Goal: Task Accomplishment & Management: Use online tool/utility

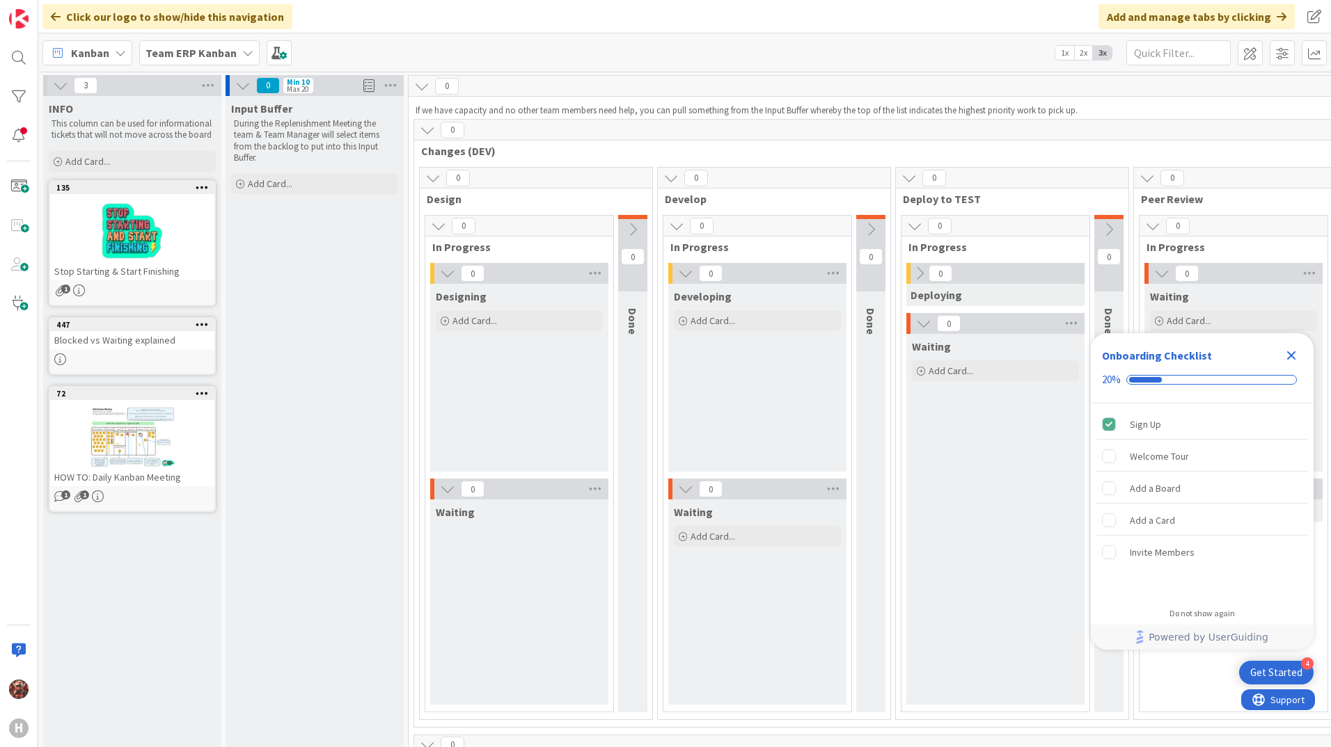
click at [206, 51] on b "Team ERP Kanban" at bounding box center [190, 53] width 91 height 14
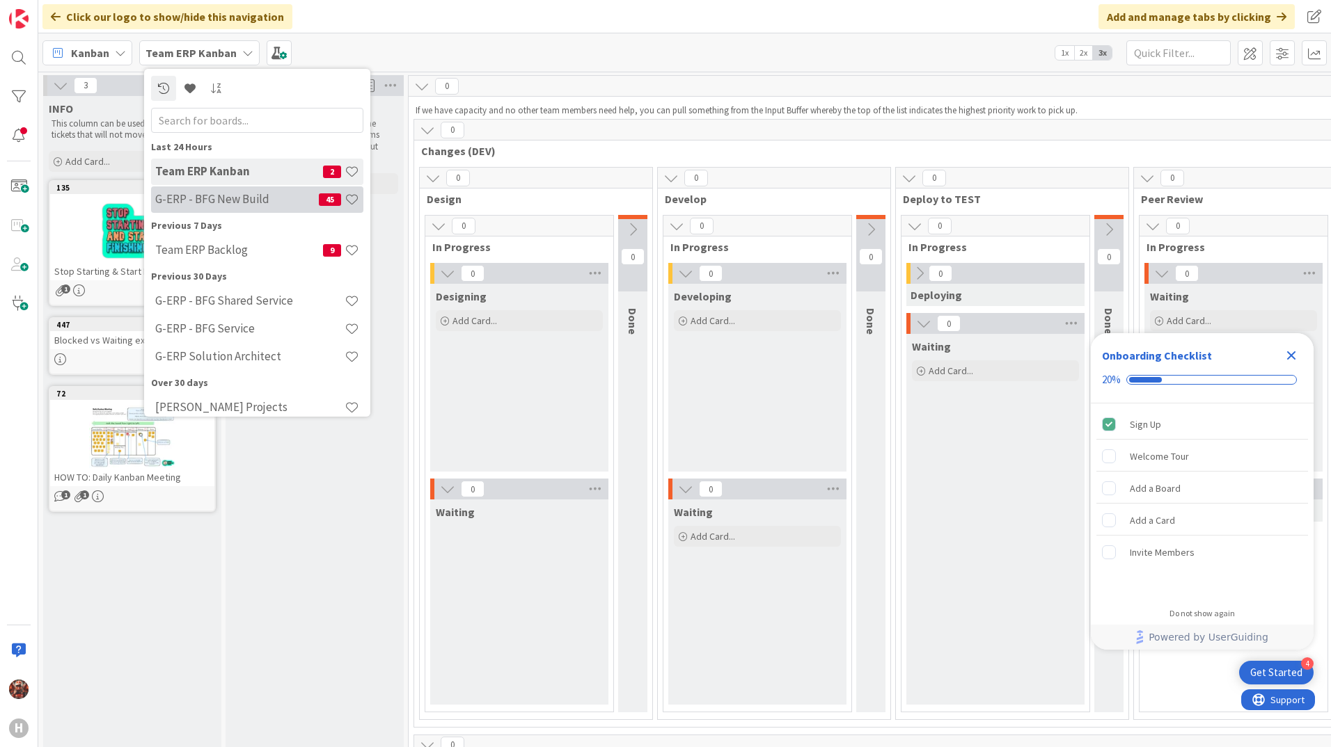
click at [225, 195] on h4 "G-ERP - BFG New Build" at bounding box center [237, 199] width 164 height 14
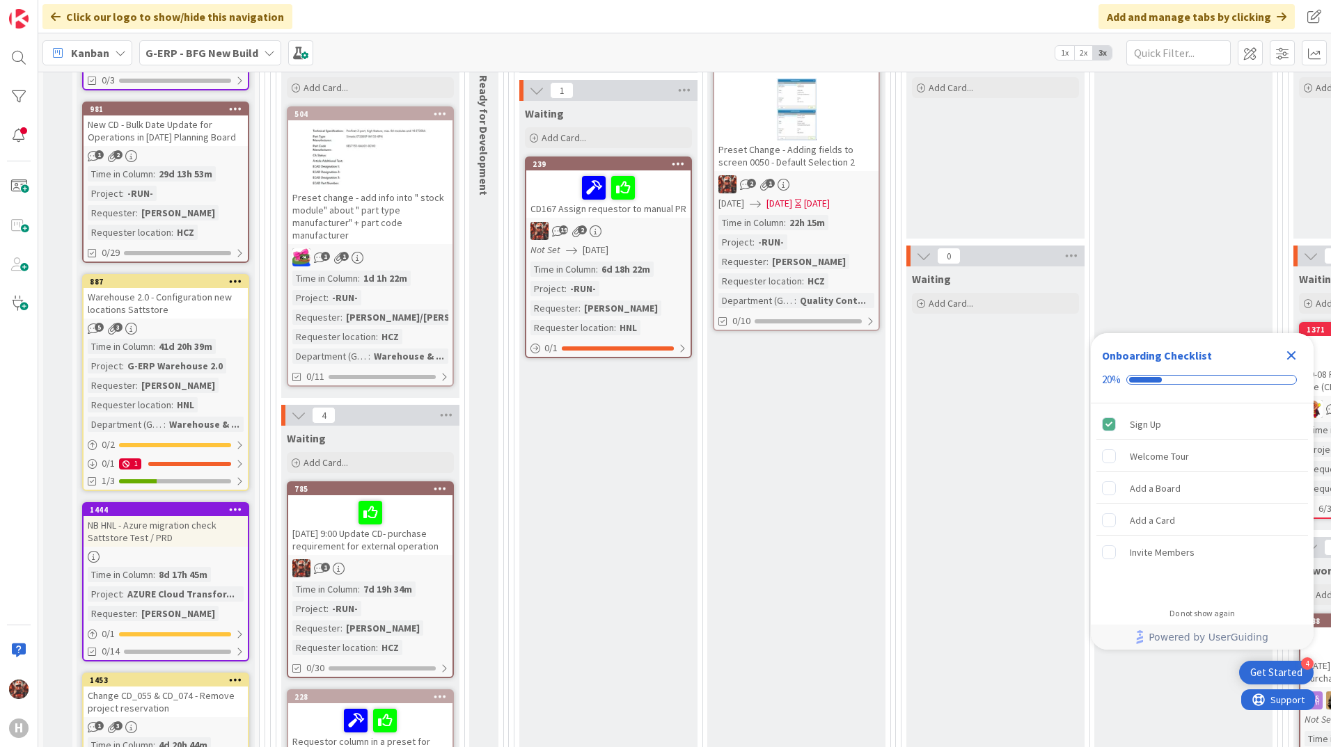
click at [763, 159] on div "Preset Change - Adding fields to screen 0050 - Default Selection 2" at bounding box center [796, 156] width 164 height 31
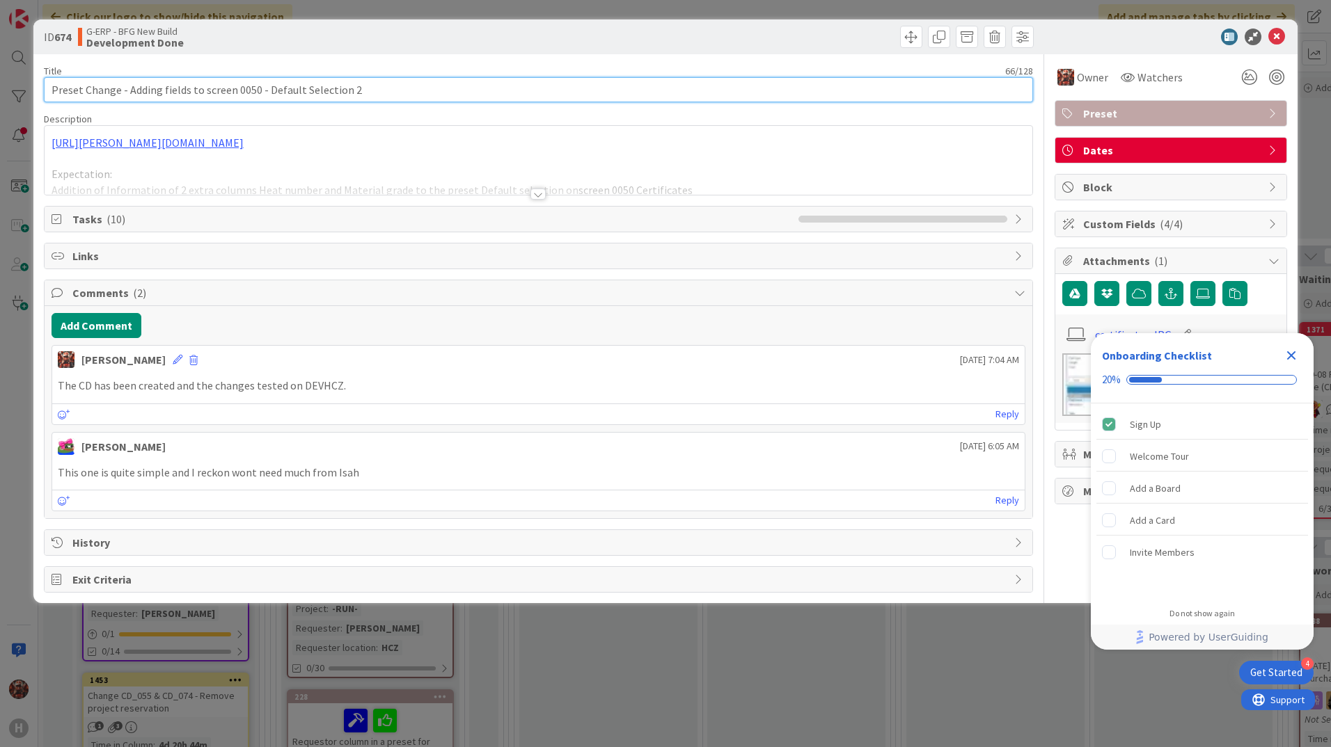
click at [51, 84] on input "Preset Change - Adding fields to screen 0050 - Default Selection 2" at bounding box center [538, 89] width 989 height 25
type input "CD 091 Preset Change - Adding fields to screen 0050 - Default Selection 2"
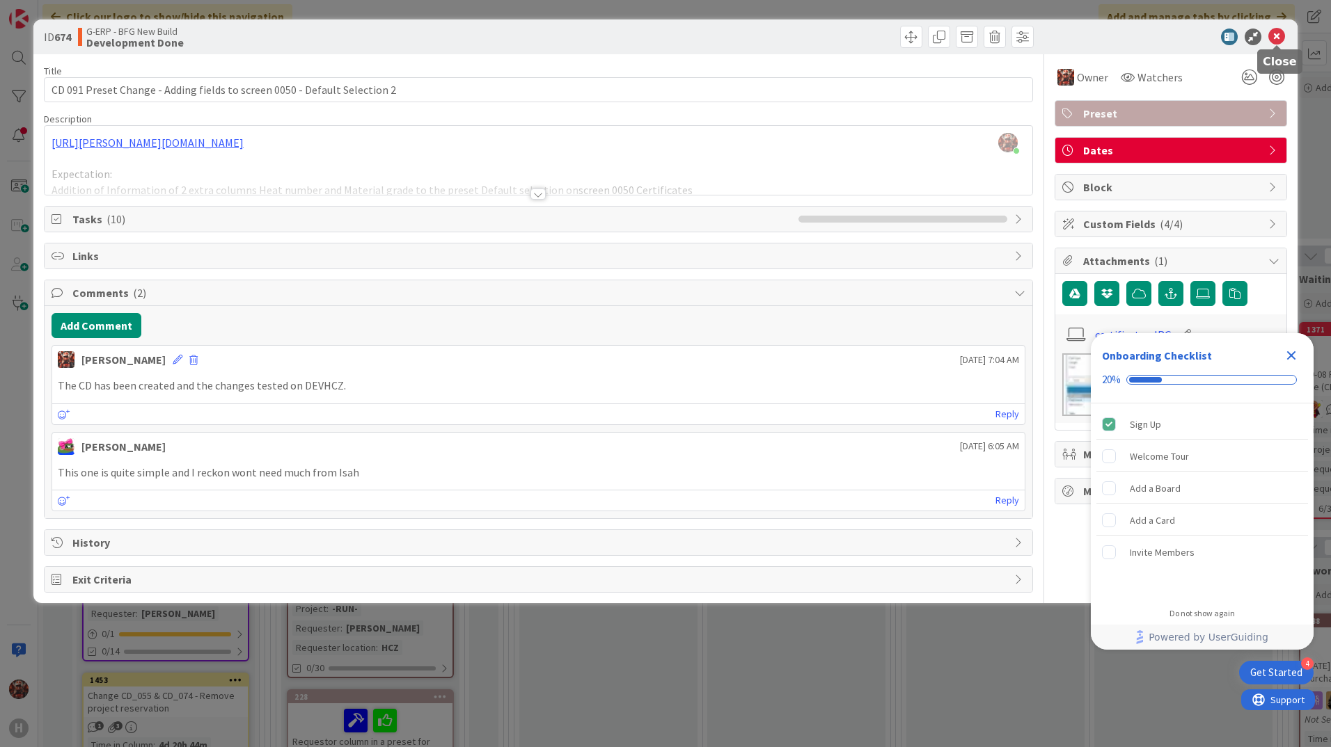
click at [1282, 32] on icon at bounding box center [1276, 37] width 17 height 17
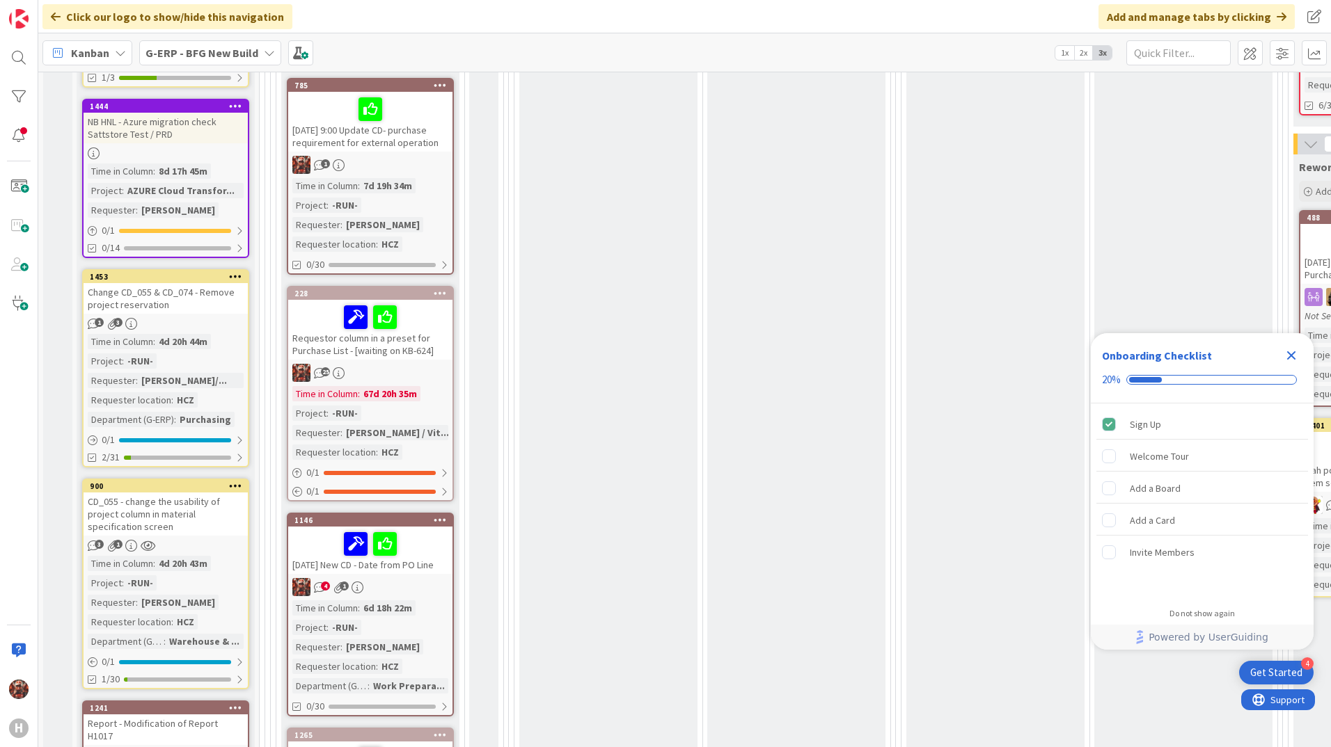
click at [410, 570] on div "19.8.25 New CD - Date from PO Line" at bounding box center [370, 550] width 164 height 47
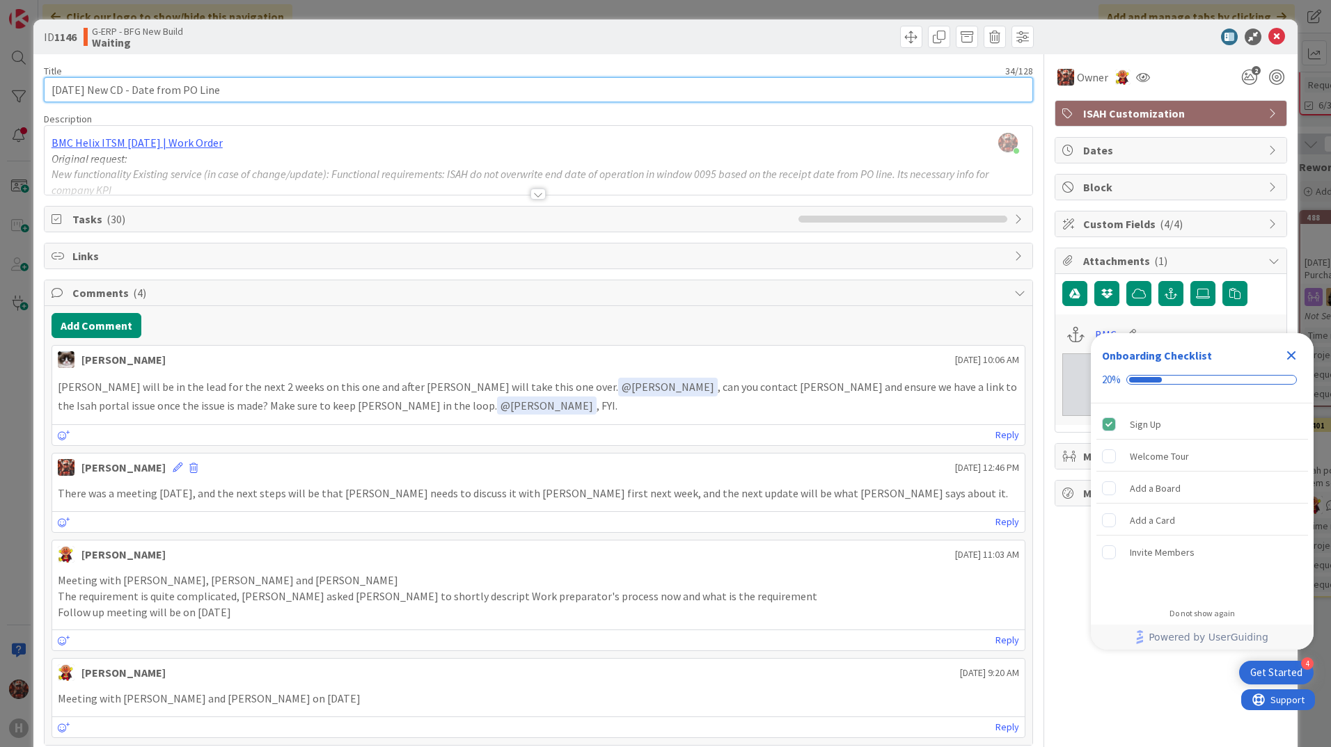
click at [51, 92] on input "19.8.25 New CD - Date from PO Line" at bounding box center [538, 89] width 989 height 25
click at [97, 90] on input "CD 173 19.8.25 New CD - Date from PO Line" at bounding box center [538, 89] width 989 height 25
click at [51, 93] on input "CD 173 26.8.25 New CD - Date from PO Line" at bounding box center [538, 89] width 989 height 25
type input "CD 173 26.8.25 New CD - Date from PO Line"
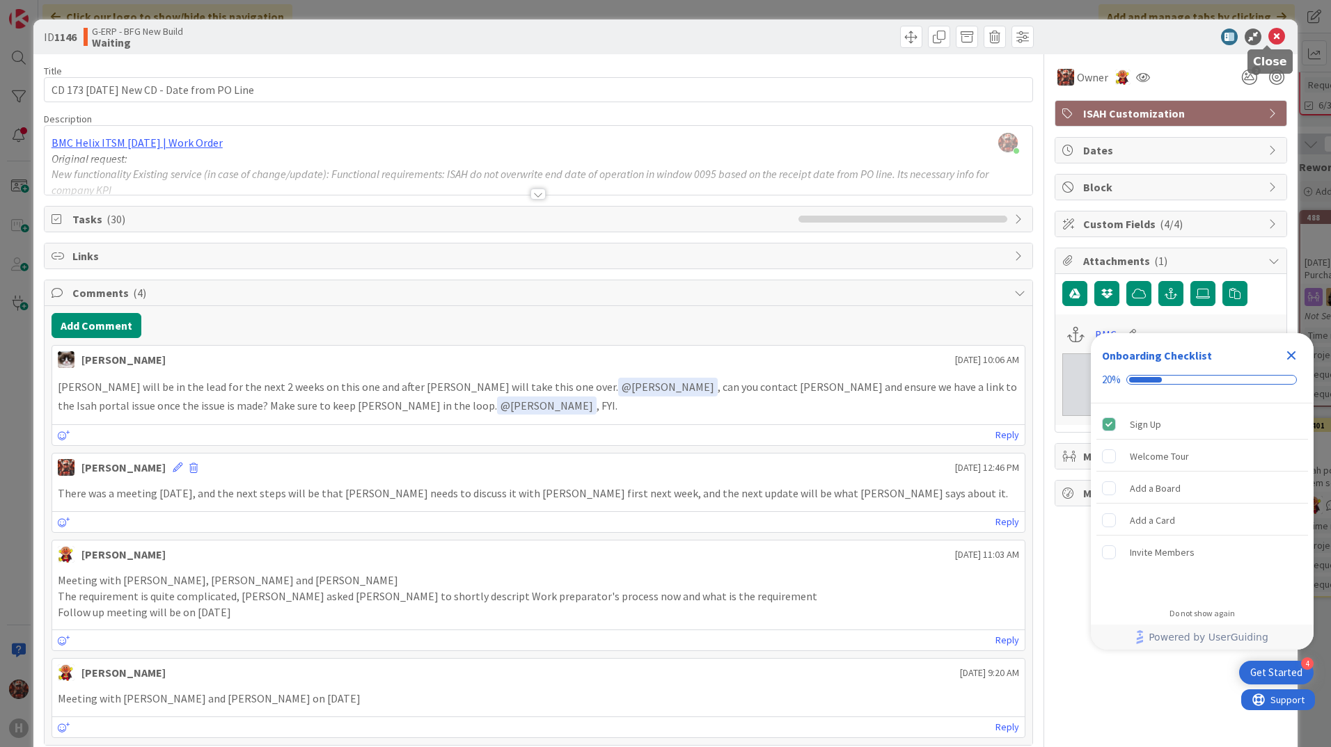
click at [1268, 40] on icon at bounding box center [1276, 37] width 17 height 17
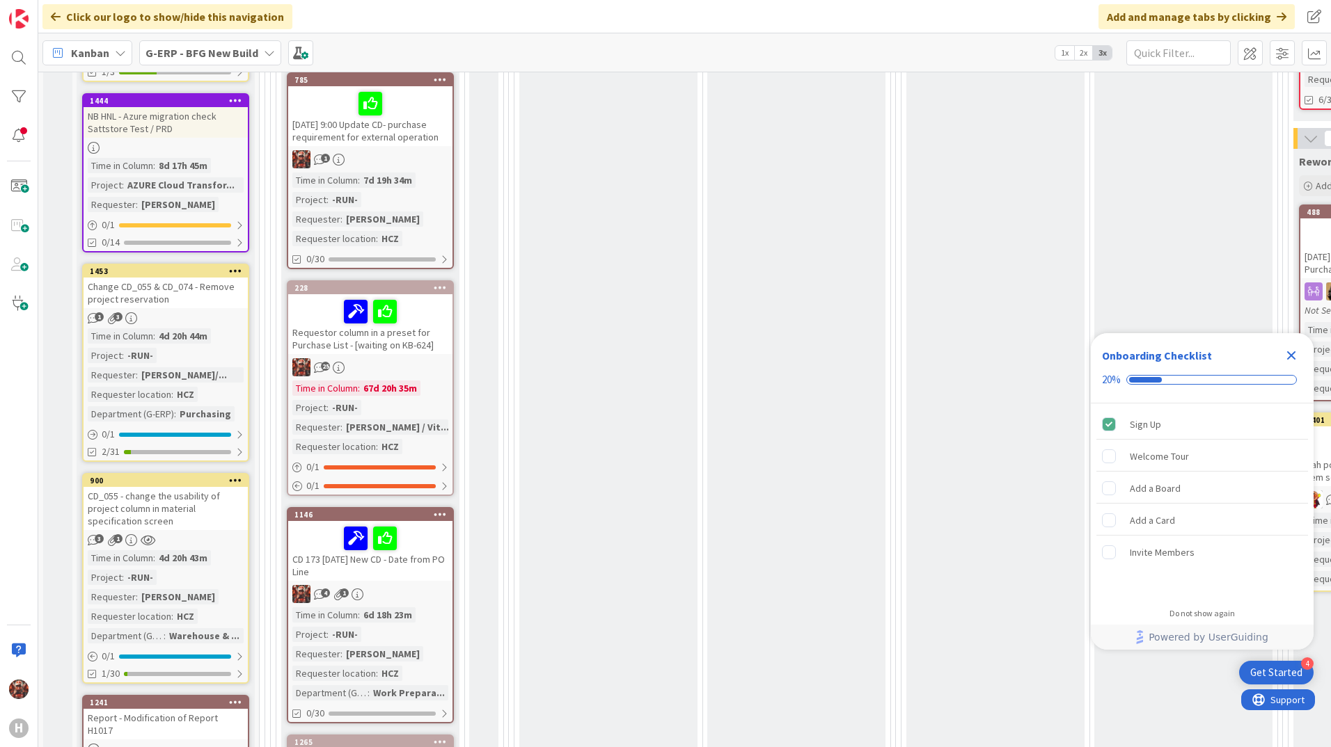
scroll to position [682, 0]
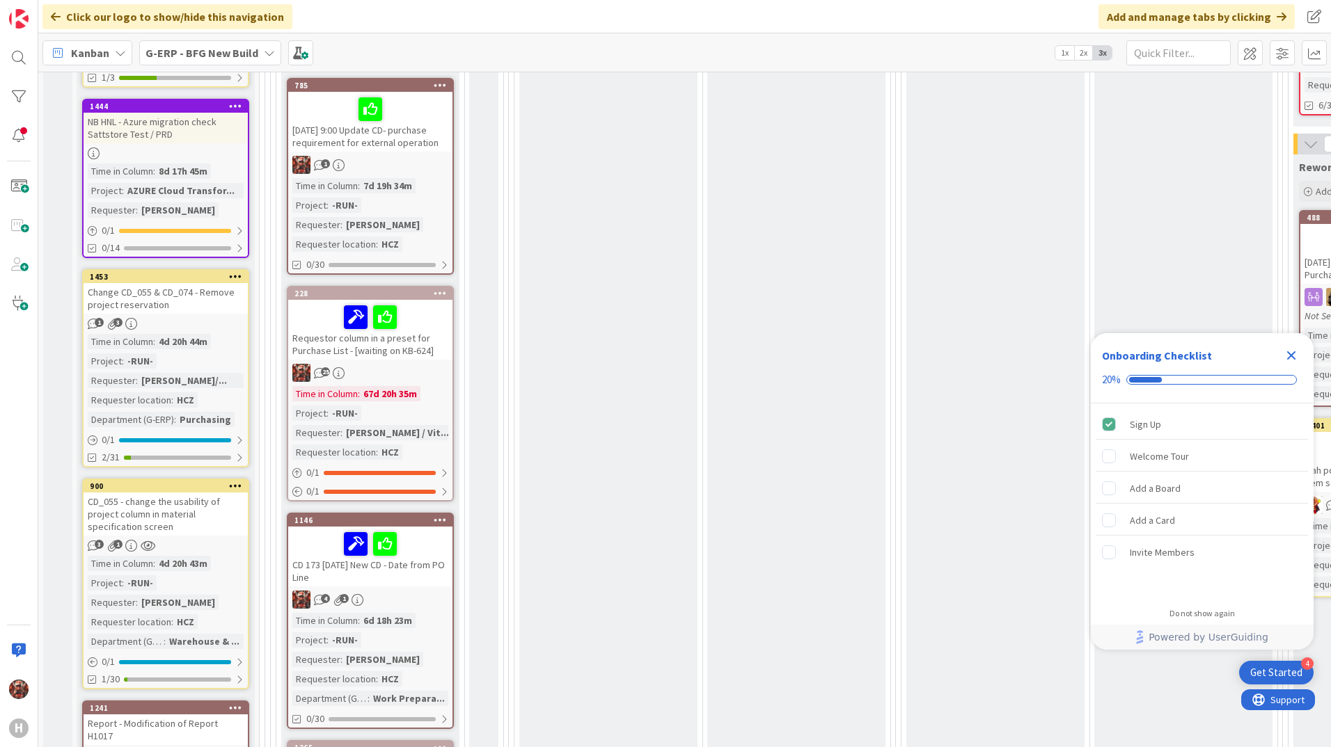
click at [413, 134] on div "19.8.2025 9:00 Update CD- purchase requirement for external operation" at bounding box center [370, 122] width 164 height 60
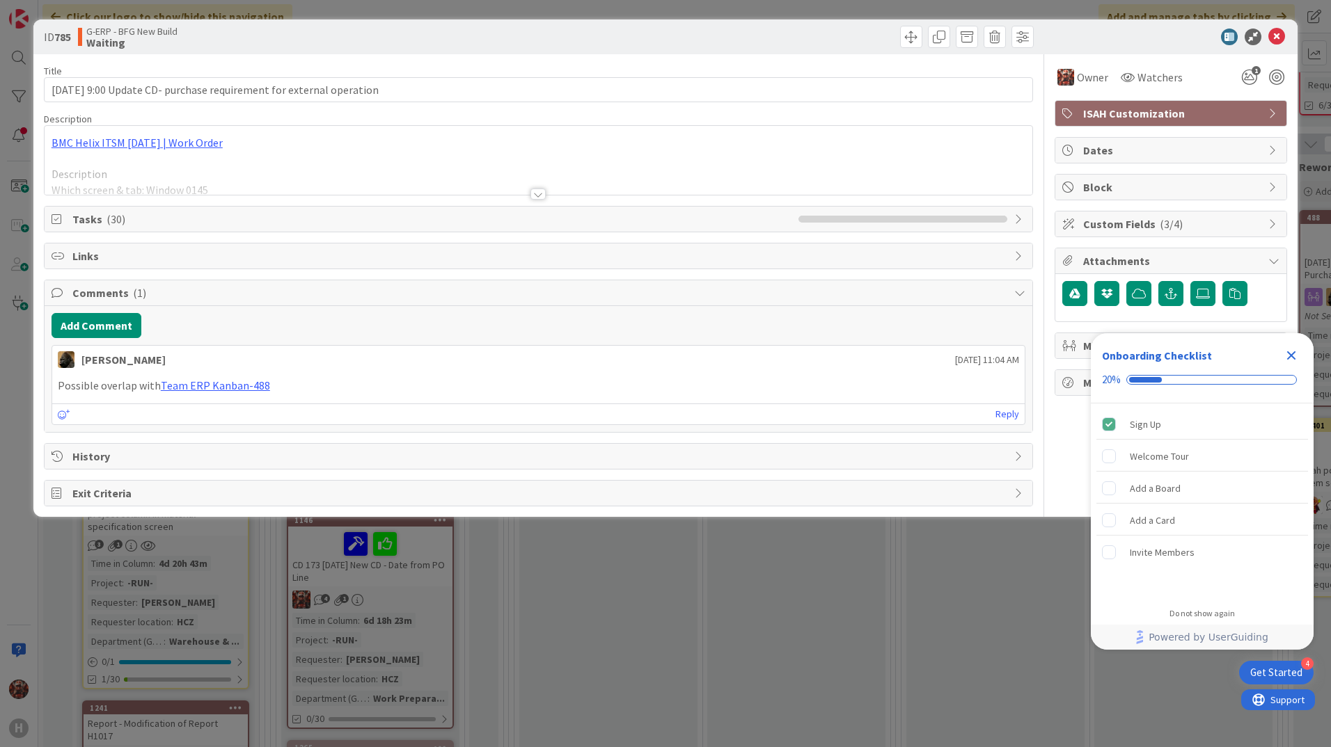
click at [535, 194] on div at bounding box center [537, 194] width 15 height 11
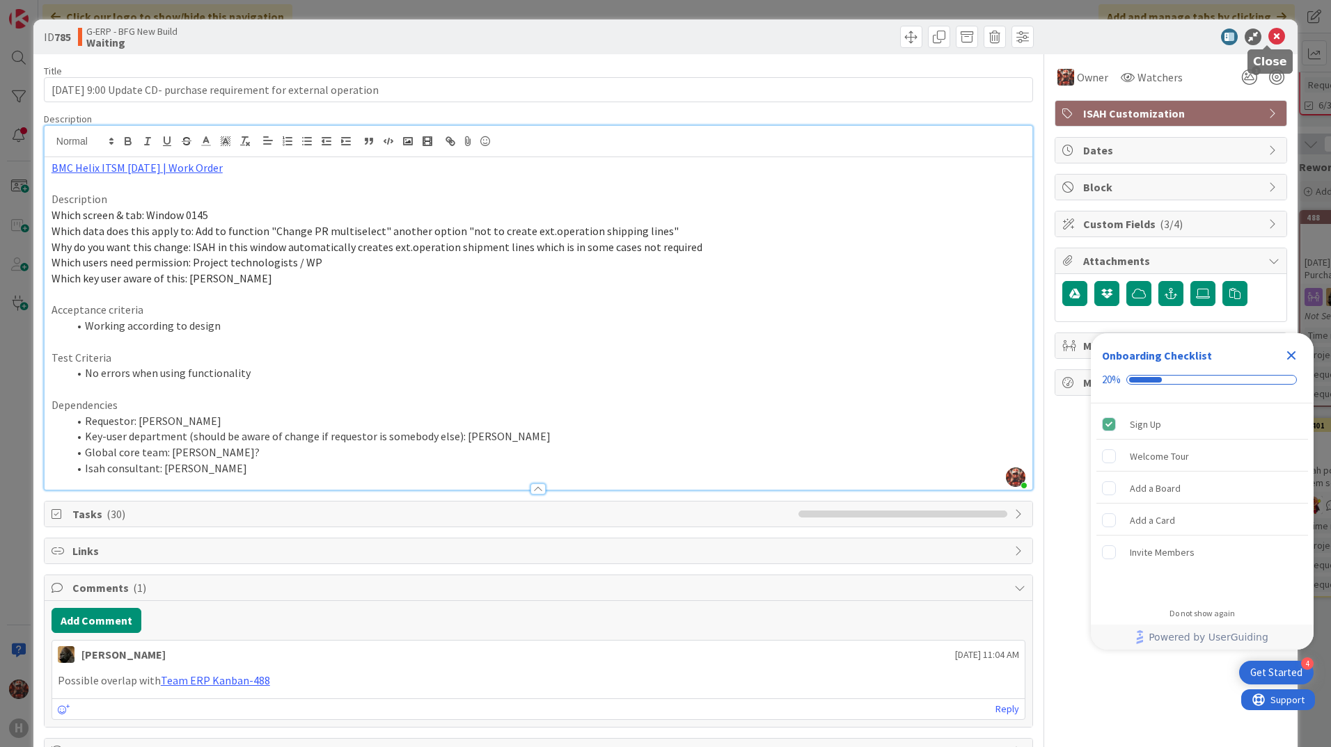
drag, startPoint x: 1268, startPoint y: 39, endPoint x: 1079, endPoint y: 61, distance: 190.5
click at [1268, 39] on icon at bounding box center [1276, 37] width 17 height 17
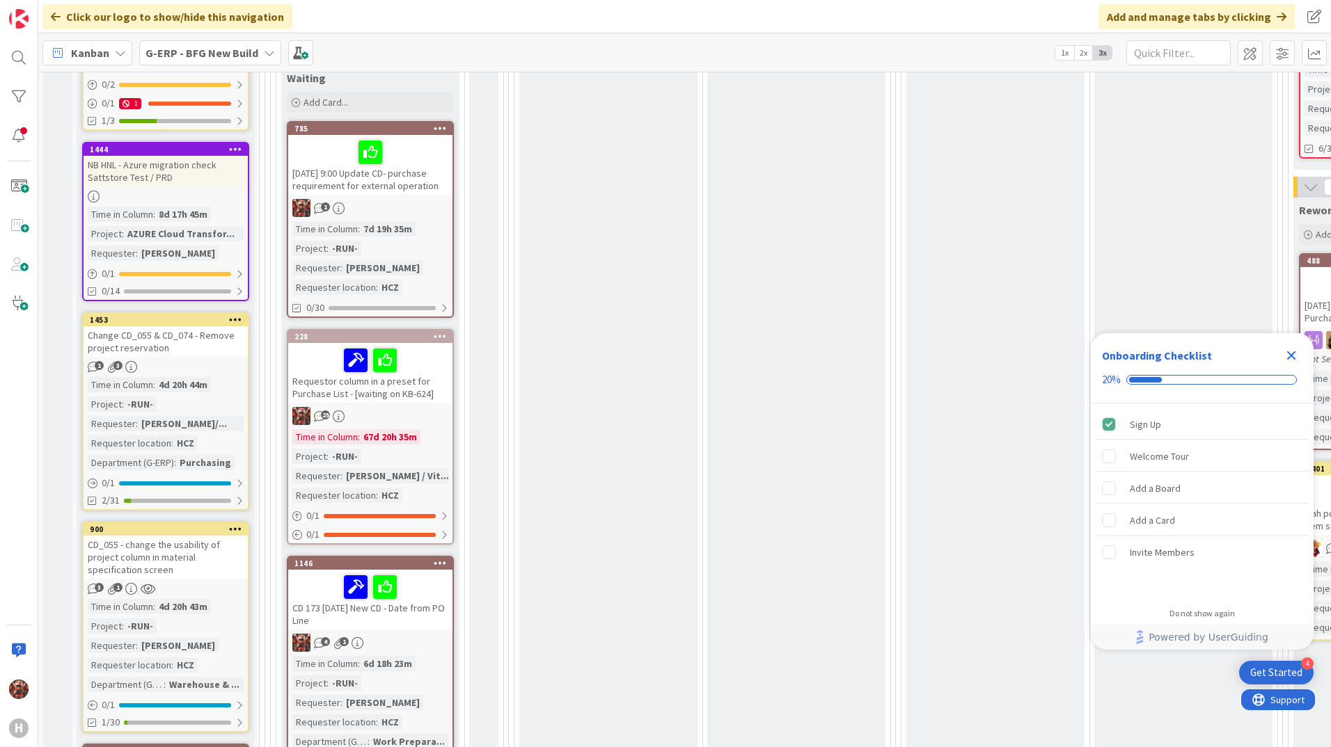
scroll to position [612, 0]
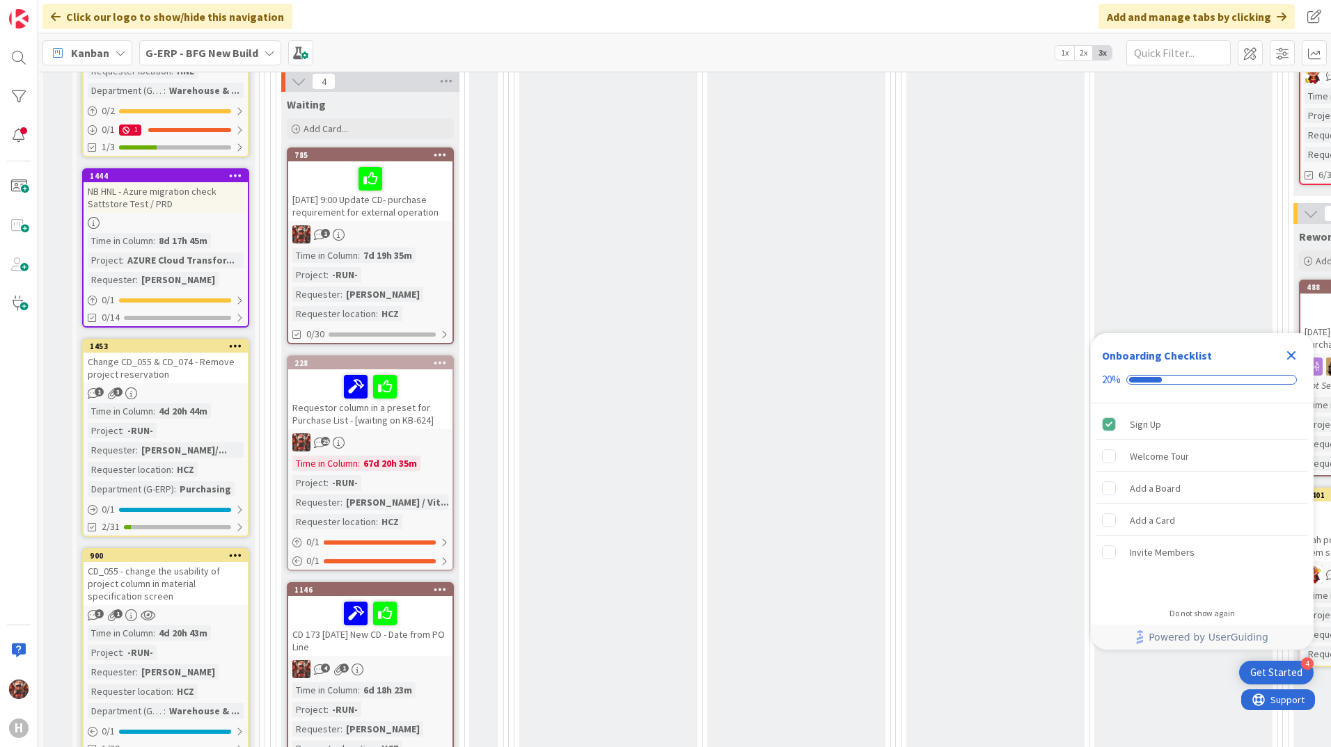
click at [407, 214] on div "19.8.2025 9:00 Update CD- purchase requirement for external operation" at bounding box center [370, 191] width 164 height 60
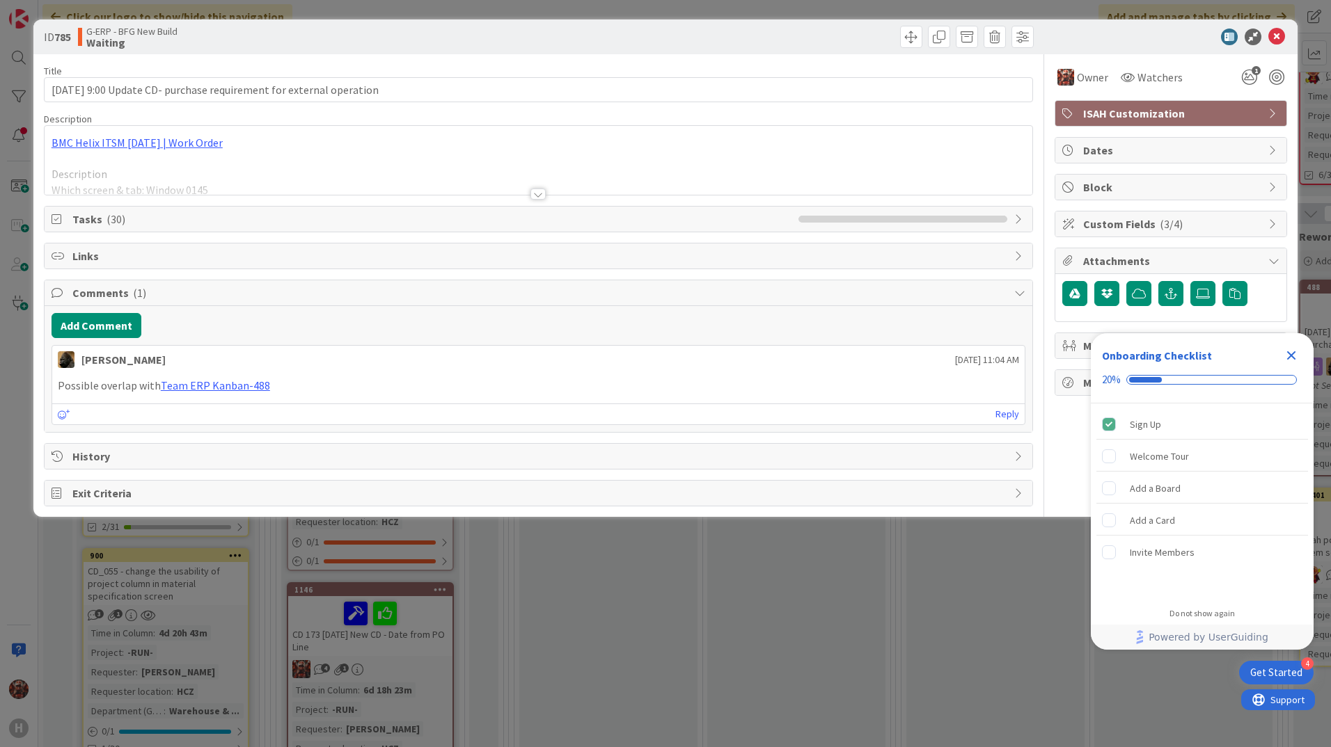
click at [543, 196] on div at bounding box center [537, 194] width 15 height 11
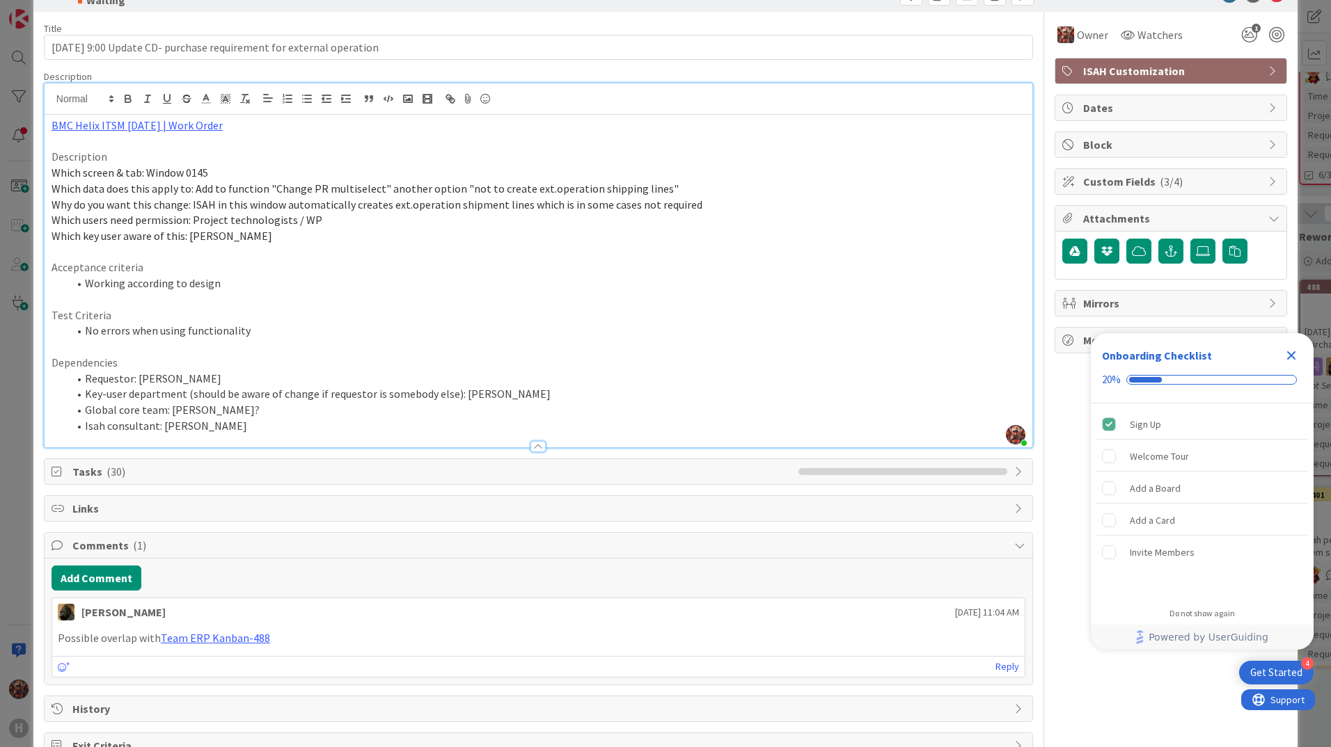
scroll to position [84, 0]
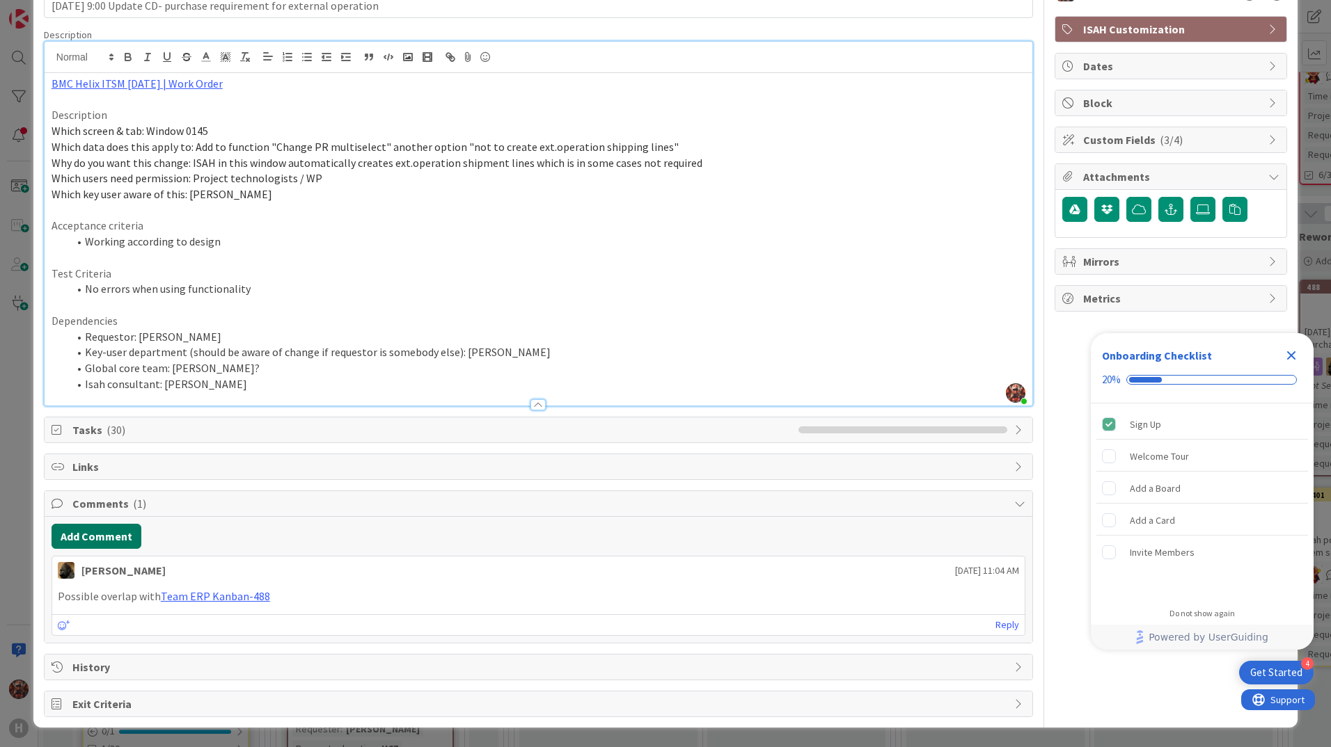
click at [127, 535] on button "Add Comment" at bounding box center [96, 536] width 90 height 25
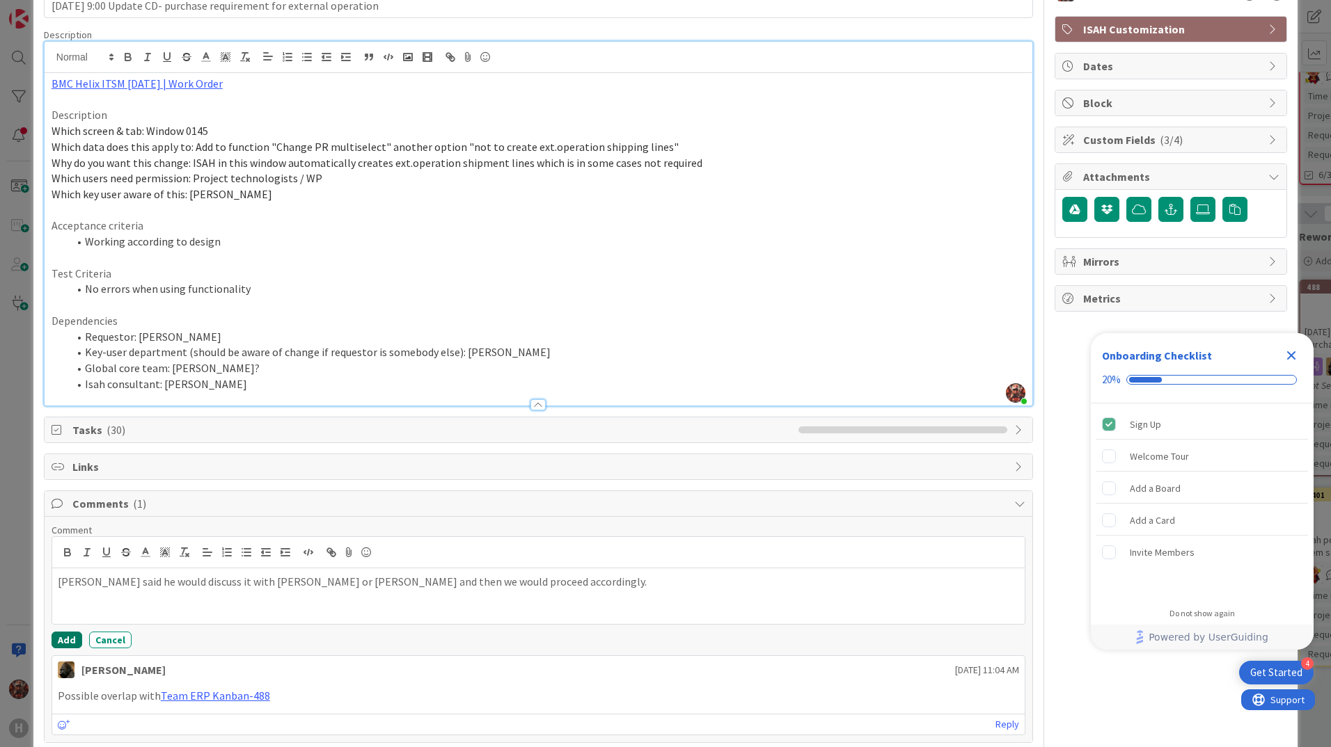
click at [68, 640] on button "Add" at bounding box center [66, 640] width 31 height 17
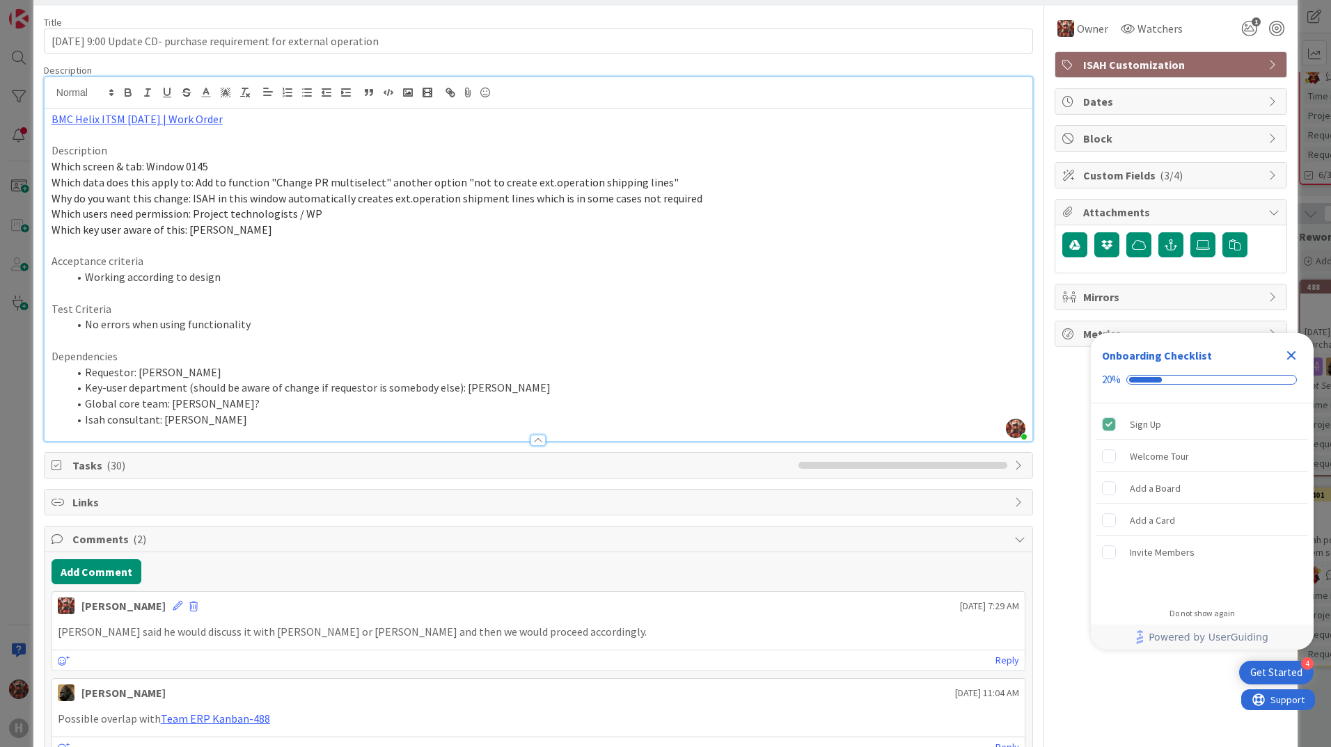
scroll to position [0, 0]
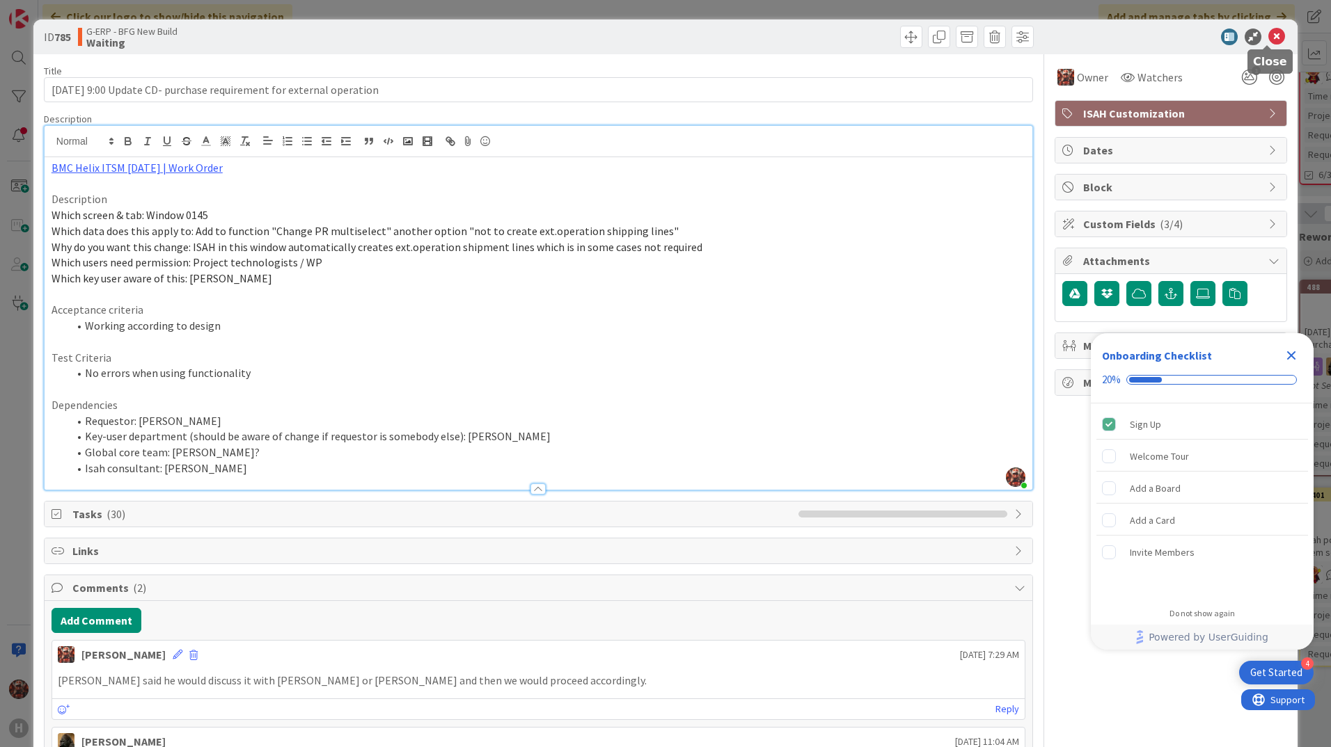
click at [1270, 35] on icon at bounding box center [1276, 37] width 17 height 17
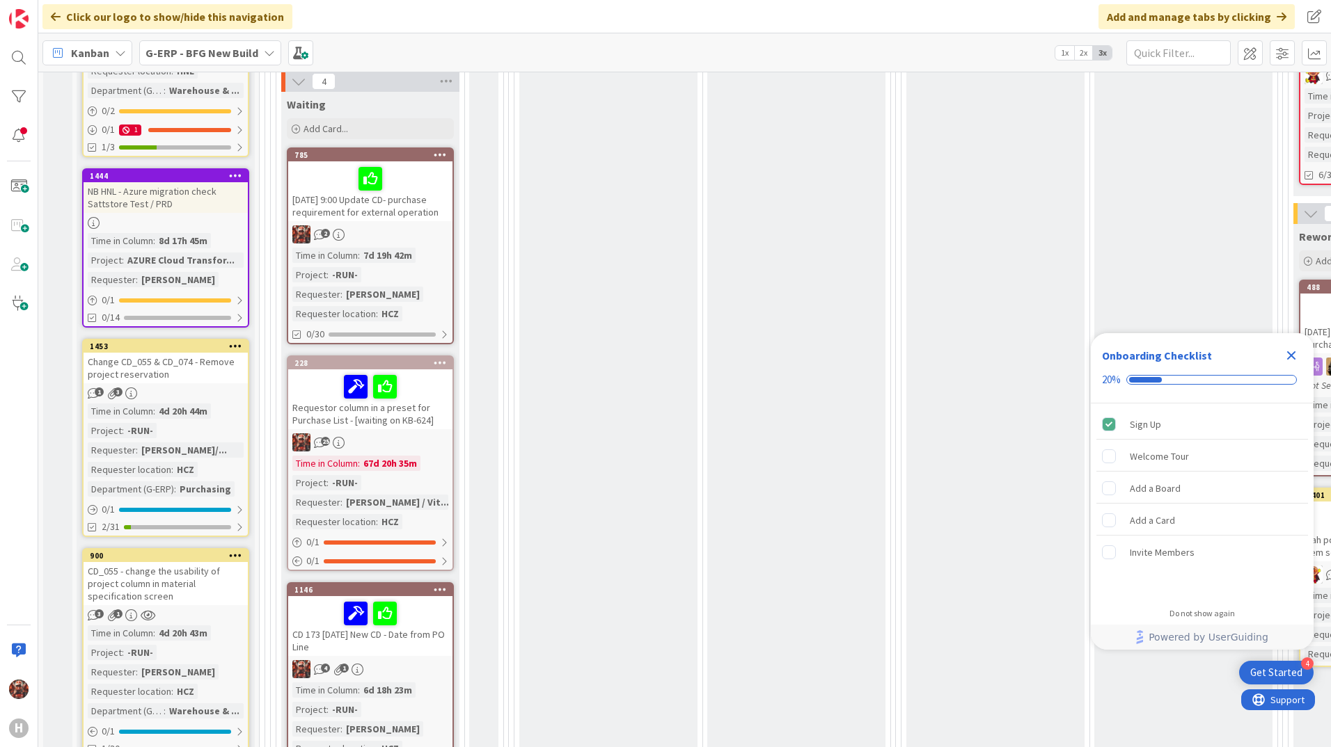
click at [365, 207] on div "19.8.2025 9:00 Update CD- purchase requirement for external operation" at bounding box center [370, 191] width 164 height 60
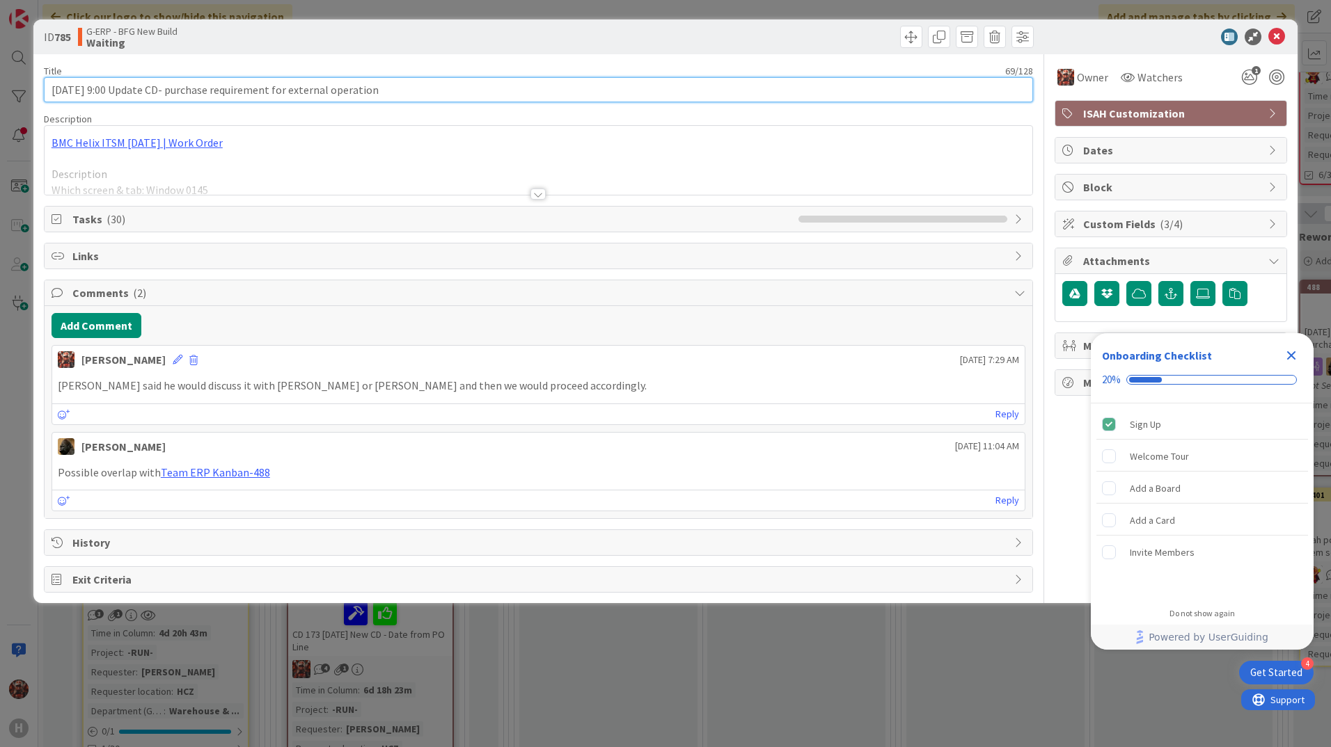
drag, startPoint x: 120, startPoint y: 88, endPoint x: 15, endPoint y: 88, distance: 105.8
click at [15, 88] on div "ID 785 G-ERP - BFG New Build Waiting Title 69 / 128 19.8.2025 9:00 Update CD- p…" at bounding box center [665, 373] width 1331 height 747
type input "Update CD- purchase requirement for external operation"
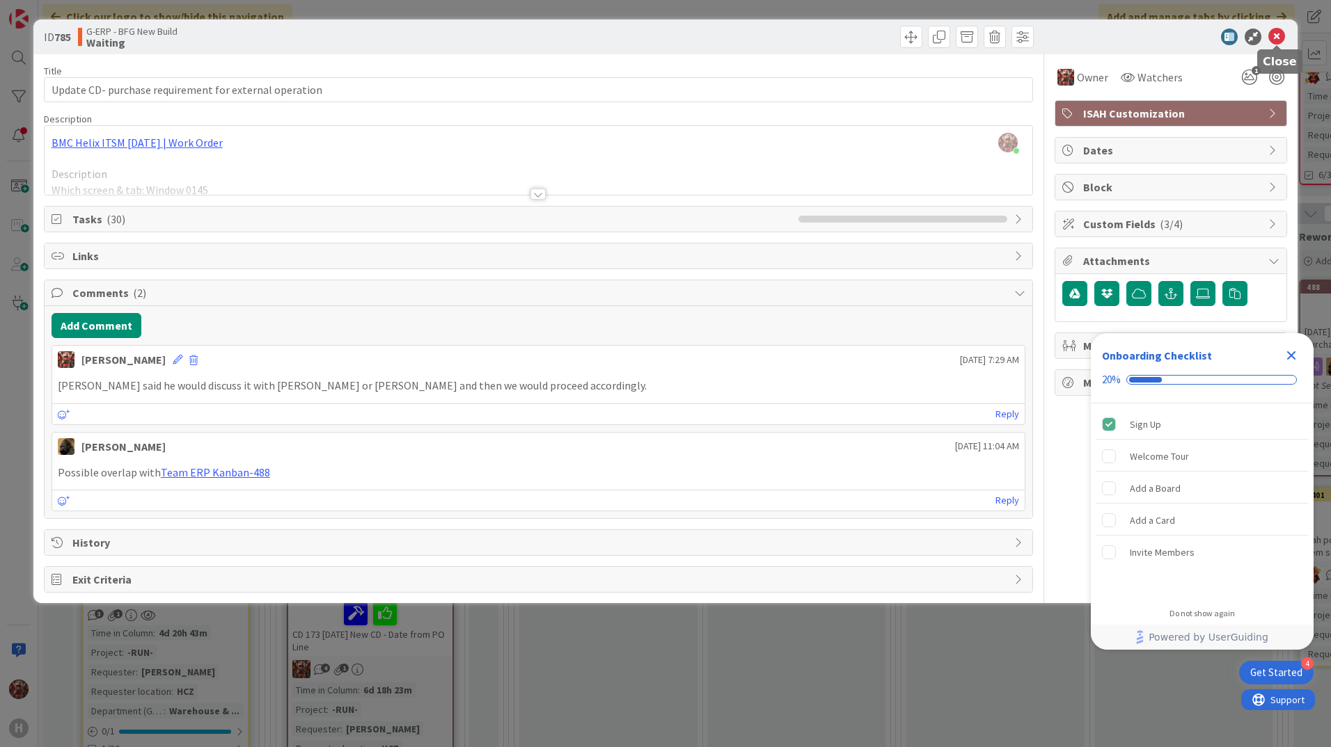
click at [1277, 35] on icon at bounding box center [1276, 37] width 17 height 17
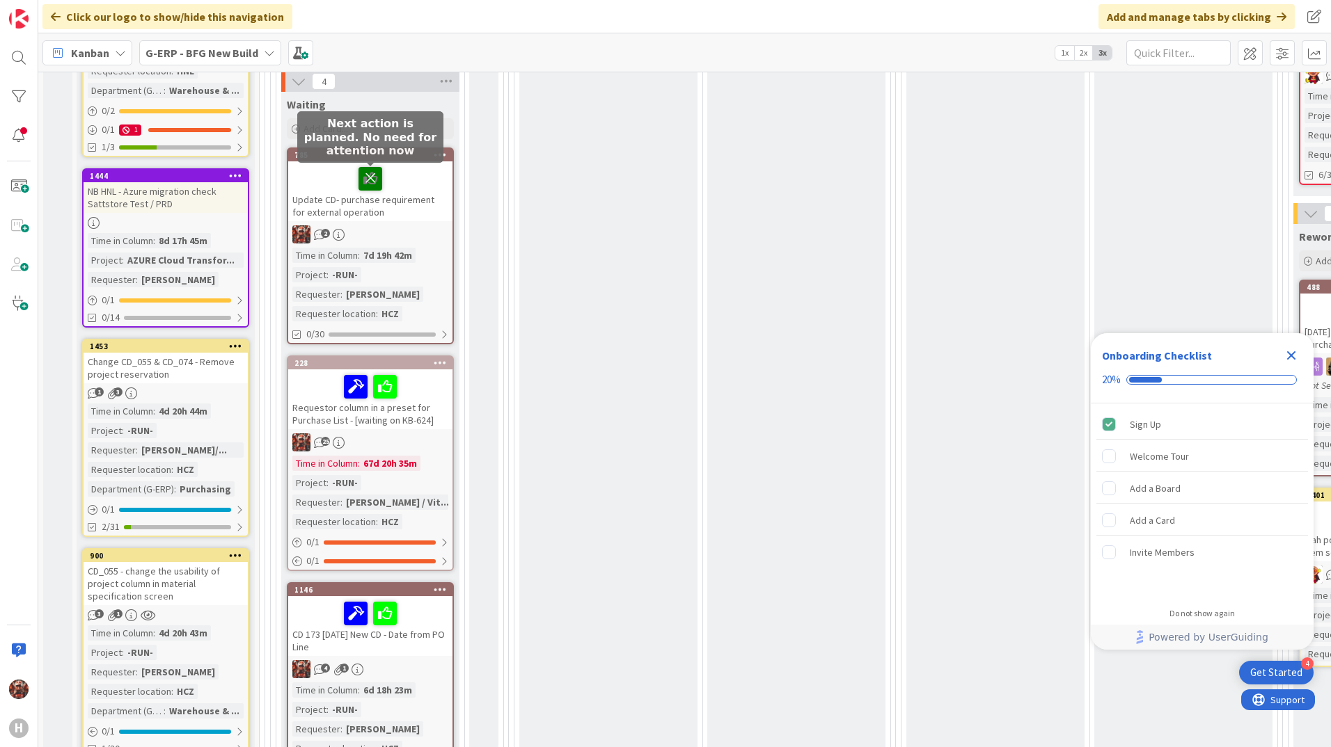
click at [368, 172] on icon at bounding box center [370, 178] width 24 height 22
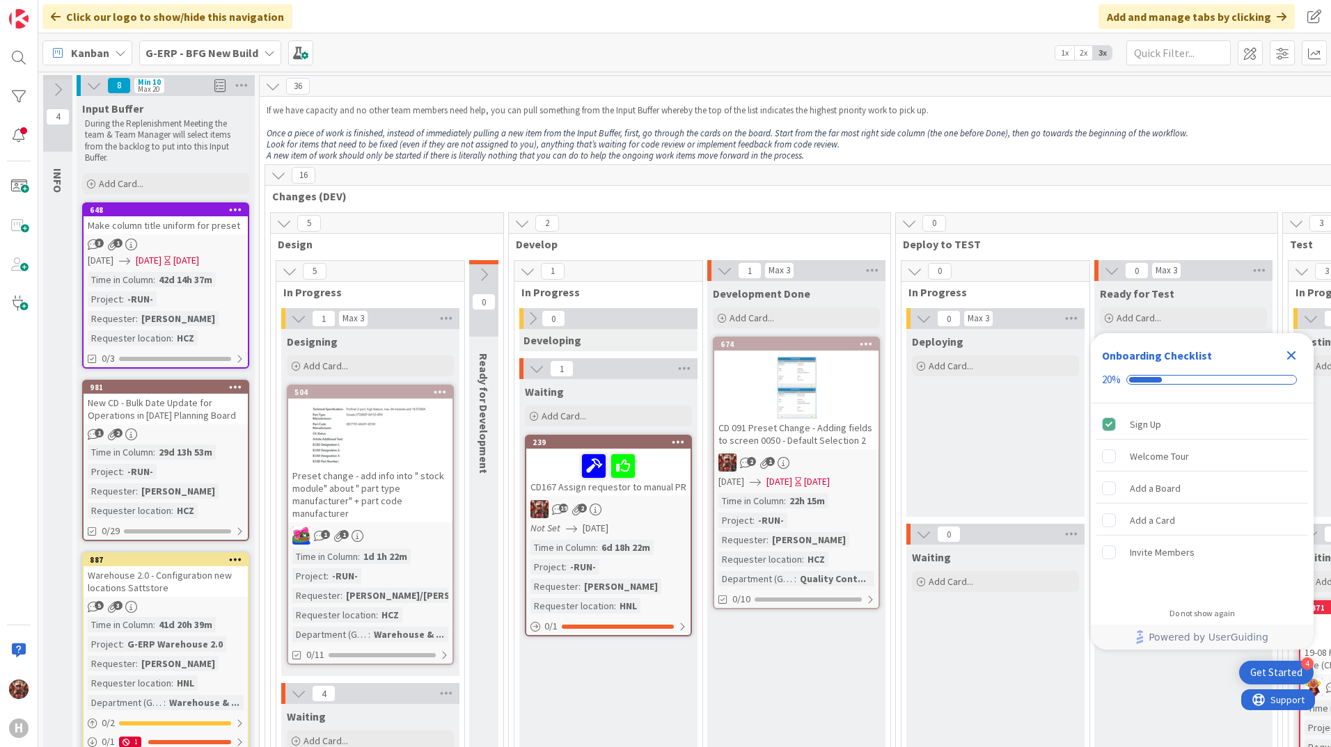
click at [566, 490] on div "CD167 Assign requestor to manual PR" at bounding box center [608, 472] width 164 height 47
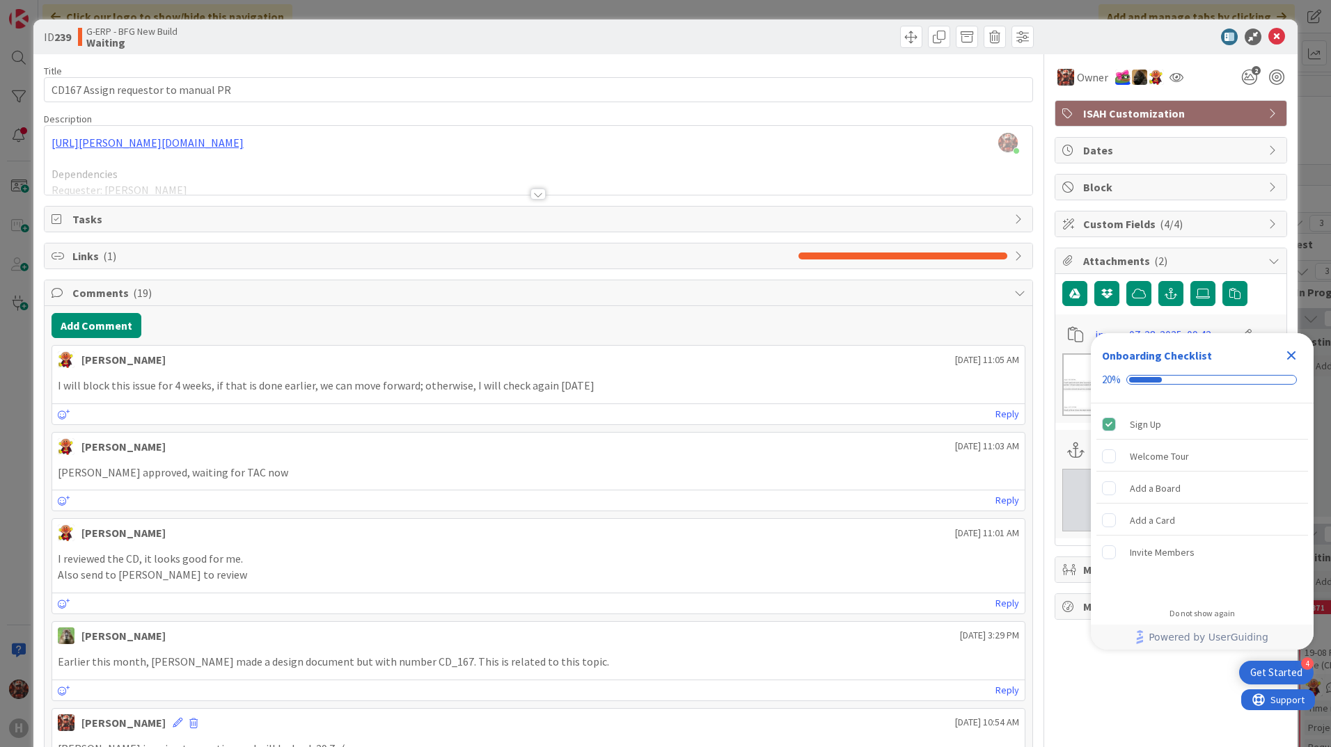
click at [1290, 355] on icon "Close Checklist" at bounding box center [1291, 355] width 9 height 9
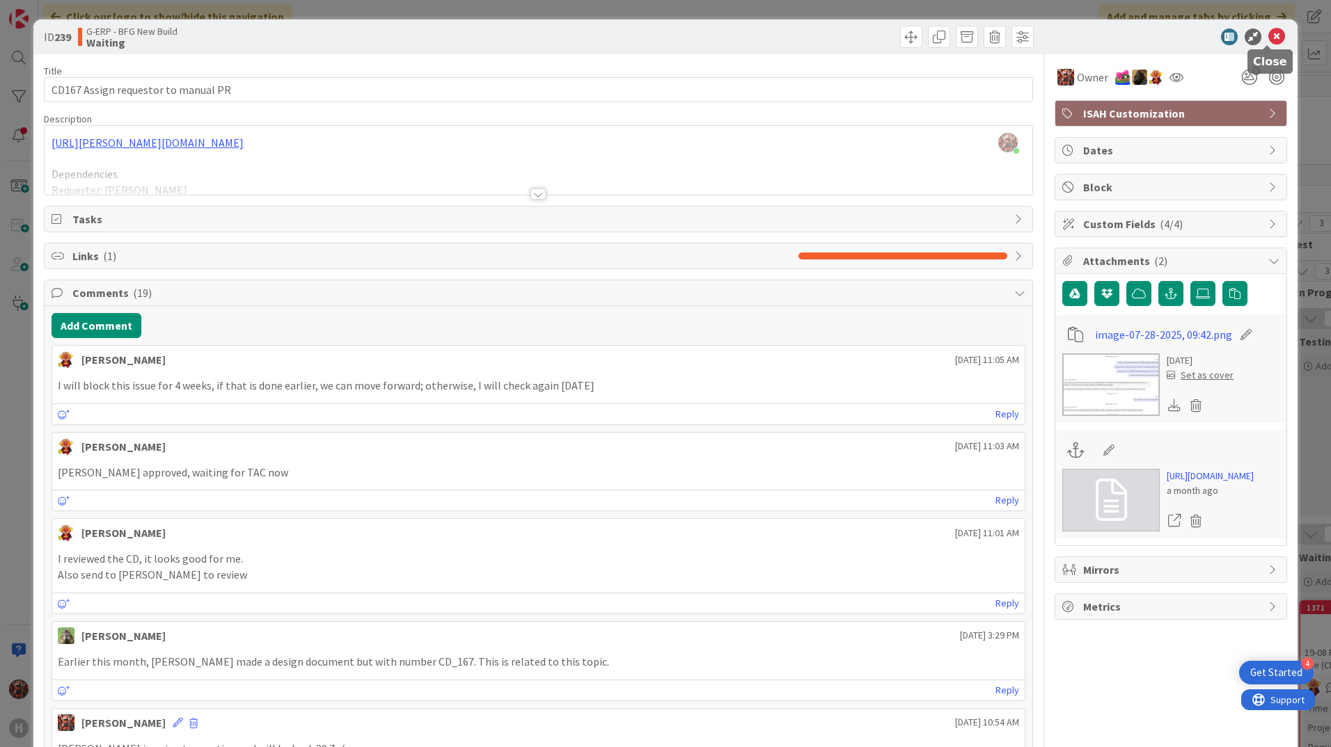
click at [1269, 42] on icon at bounding box center [1276, 37] width 17 height 17
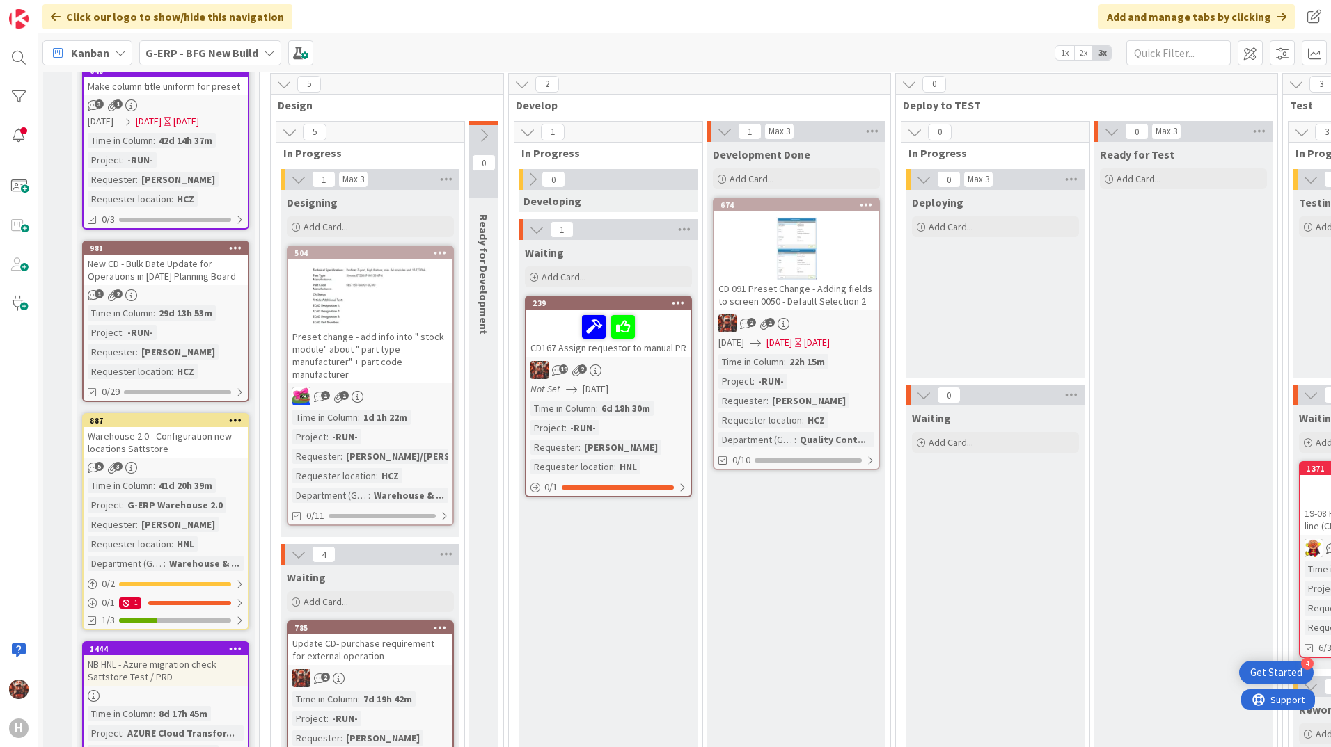
scroll to position [487, 0]
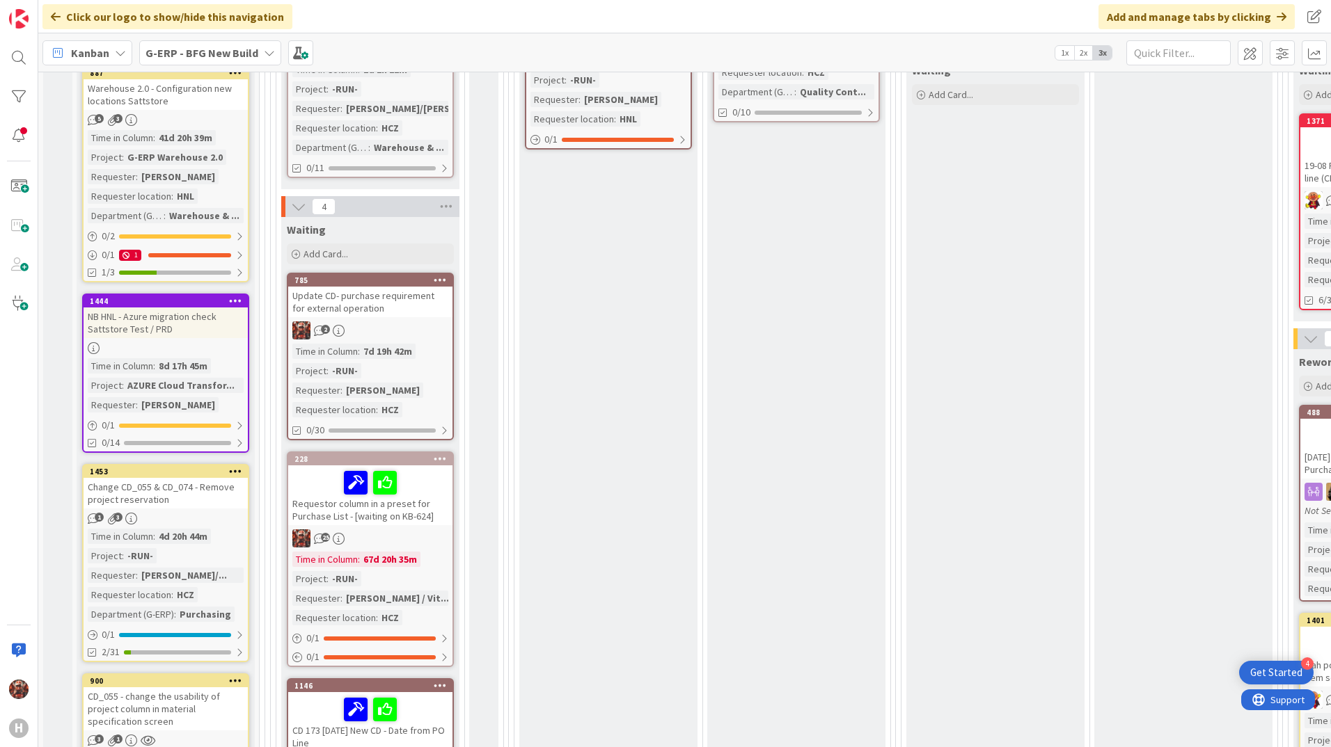
click at [388, 302] on div "Update CD- purchase requirement for external operation" at bounding box center [370, 302] width 164 height 31
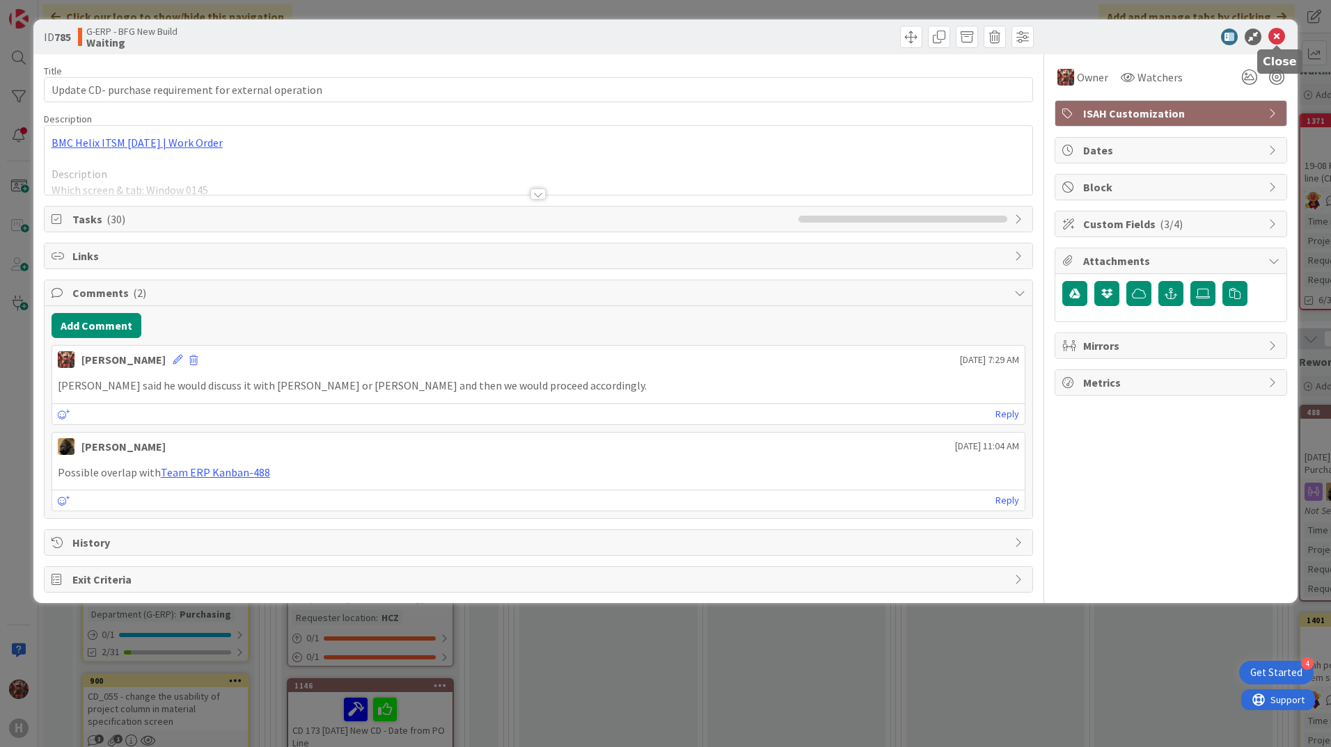
click at [1276, 35] on icon at bounding box center [1276, 37] width 17 height 17
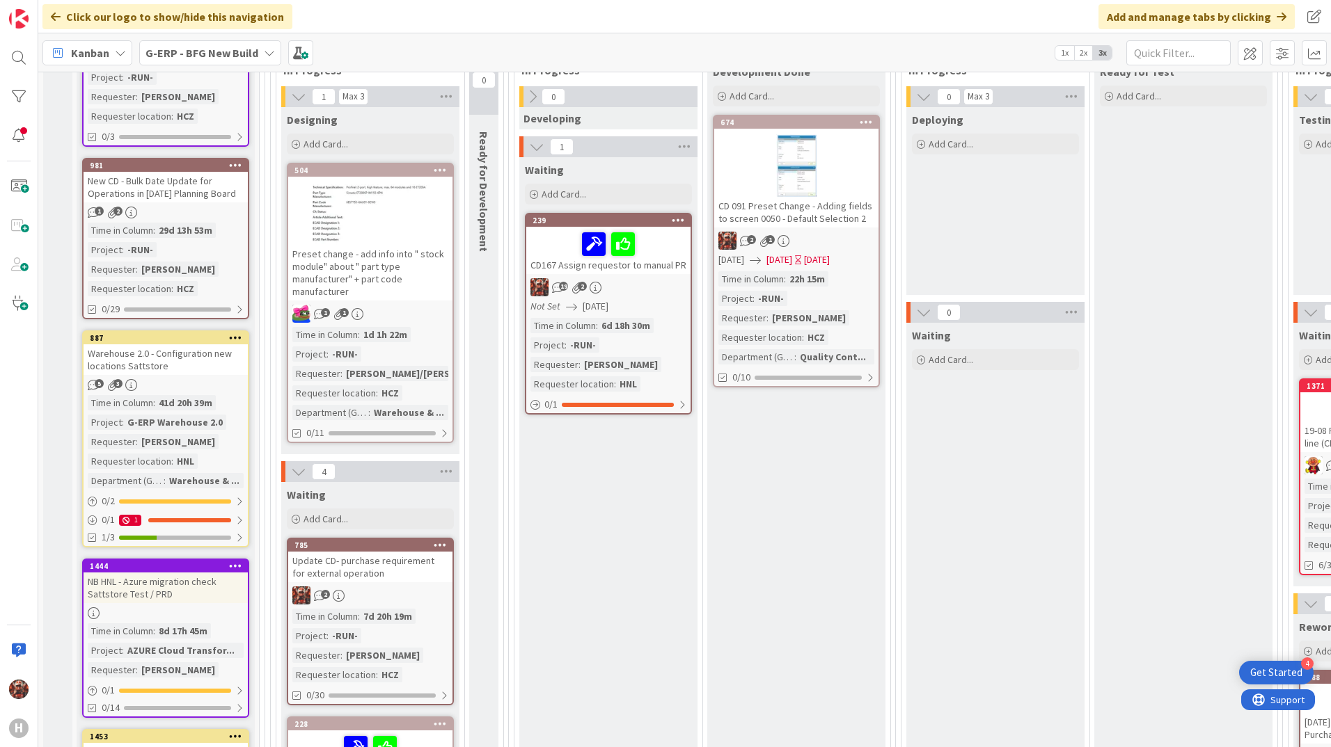
scroll to position [626, 0]
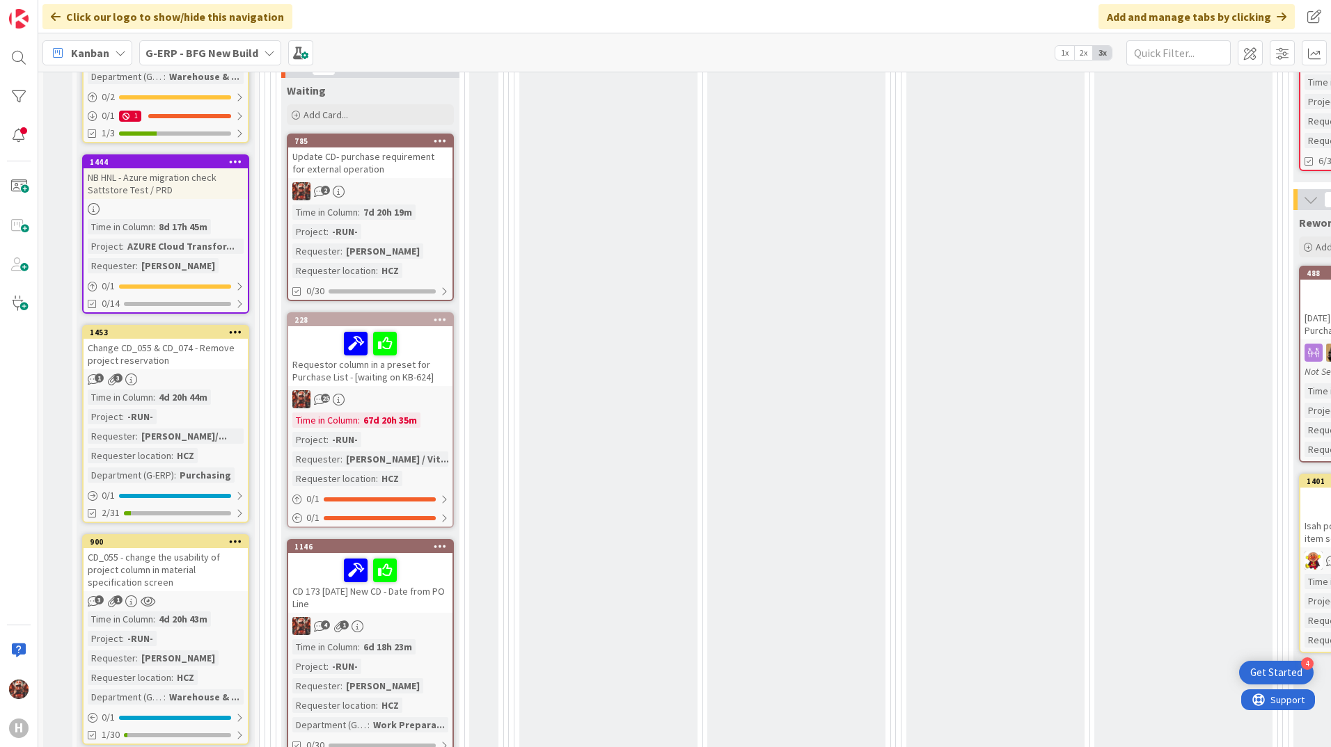
click at [318, 591] on div "CD 173 26.8.25 New CD - Date from PO Line" at bounding box center [370, 583] width 164 height 60
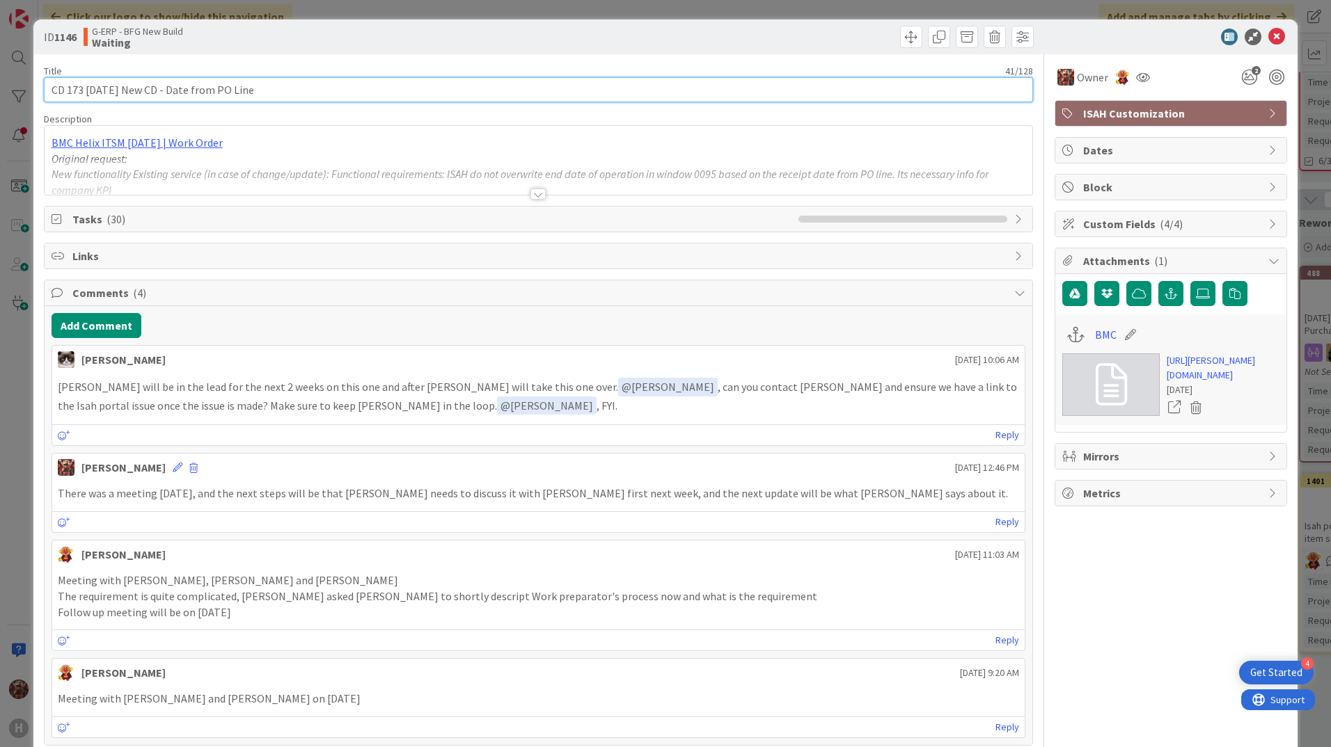
click at [70, 93] on input "CD 173 26.8.25 New CD - Date from PO Line" at bounding box center [538, 89] width 989 height 25
type input "CD173 [DATE] New CD - Date from PO Line"
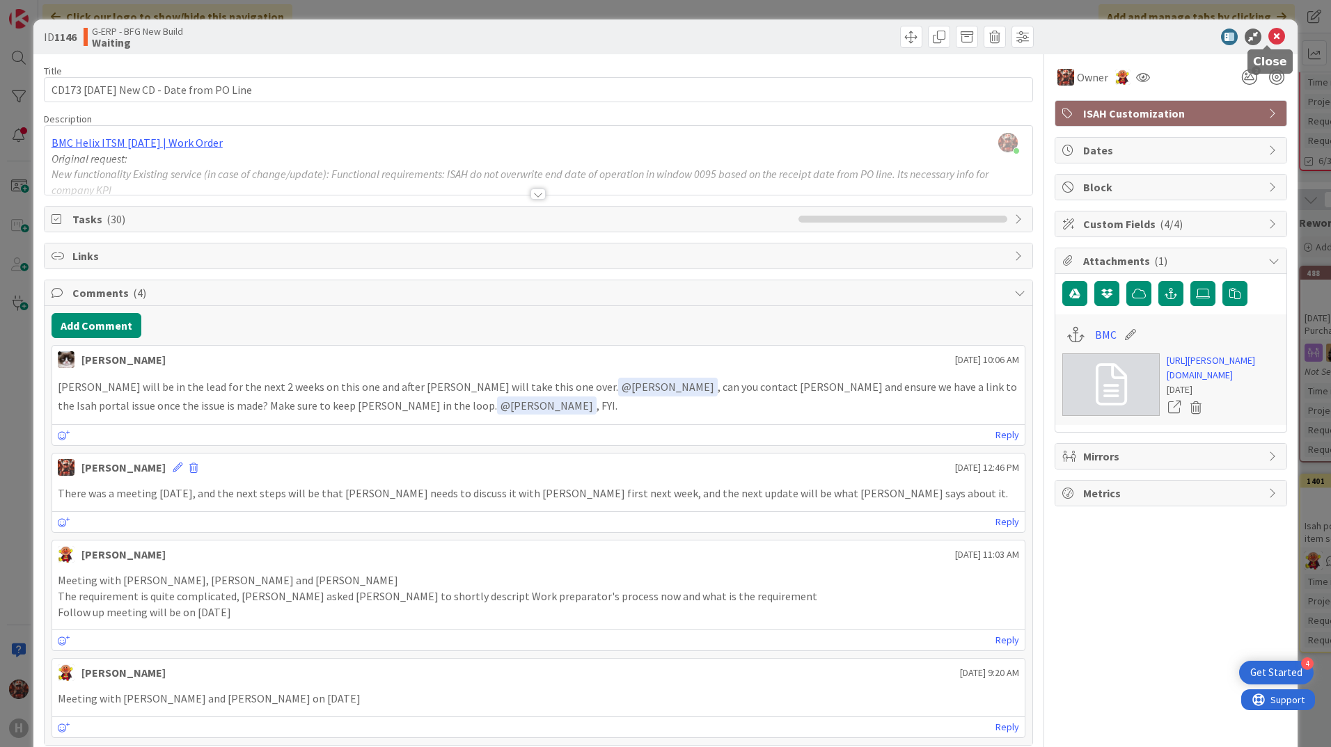
click at [1269, 43] on icon at bounding box center [1276, 37] width 17 height 17
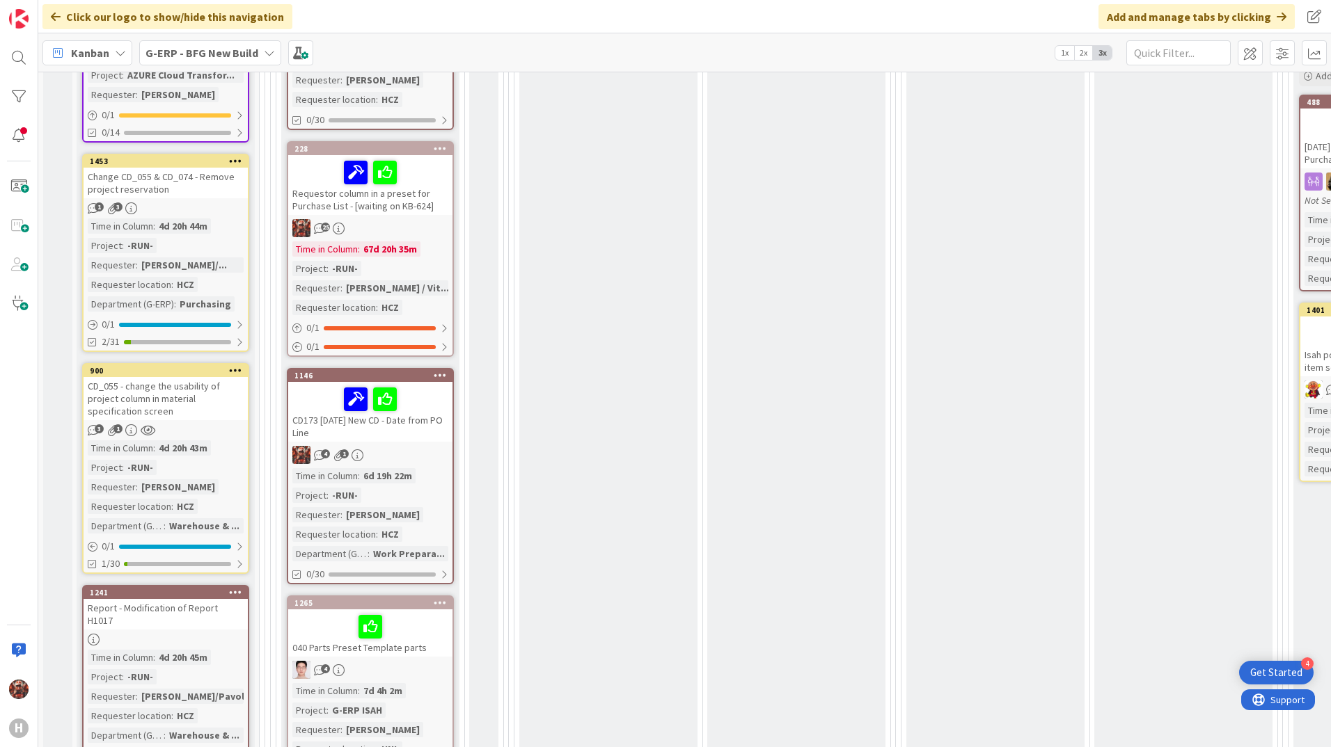
scroll to position [645, 0]
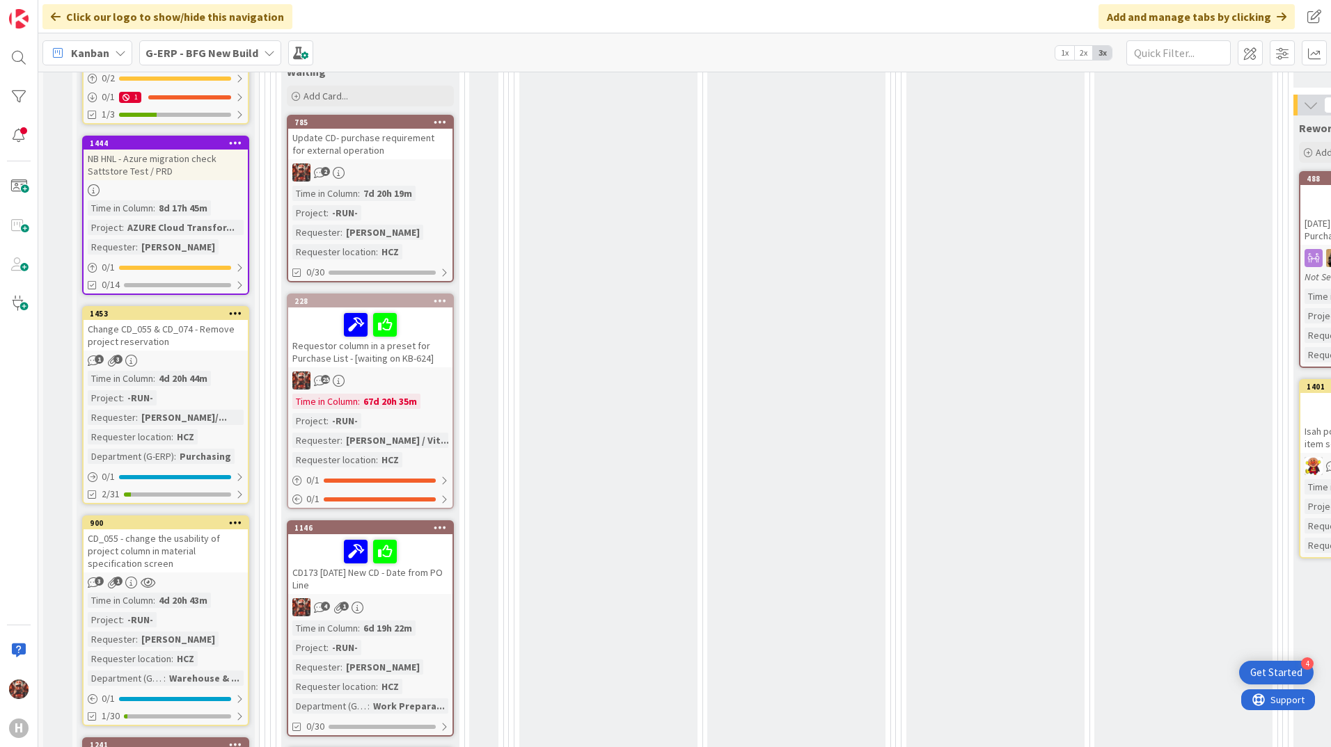
click at [381, 147] on div "Update CD- purchase requirement for external operation" at bounding box center [370, 144] width 164 height 31
click at [347, 155] on div "Update CD- purchase requirement for external operation" at bounding box center [370, 144] width 164 height 31
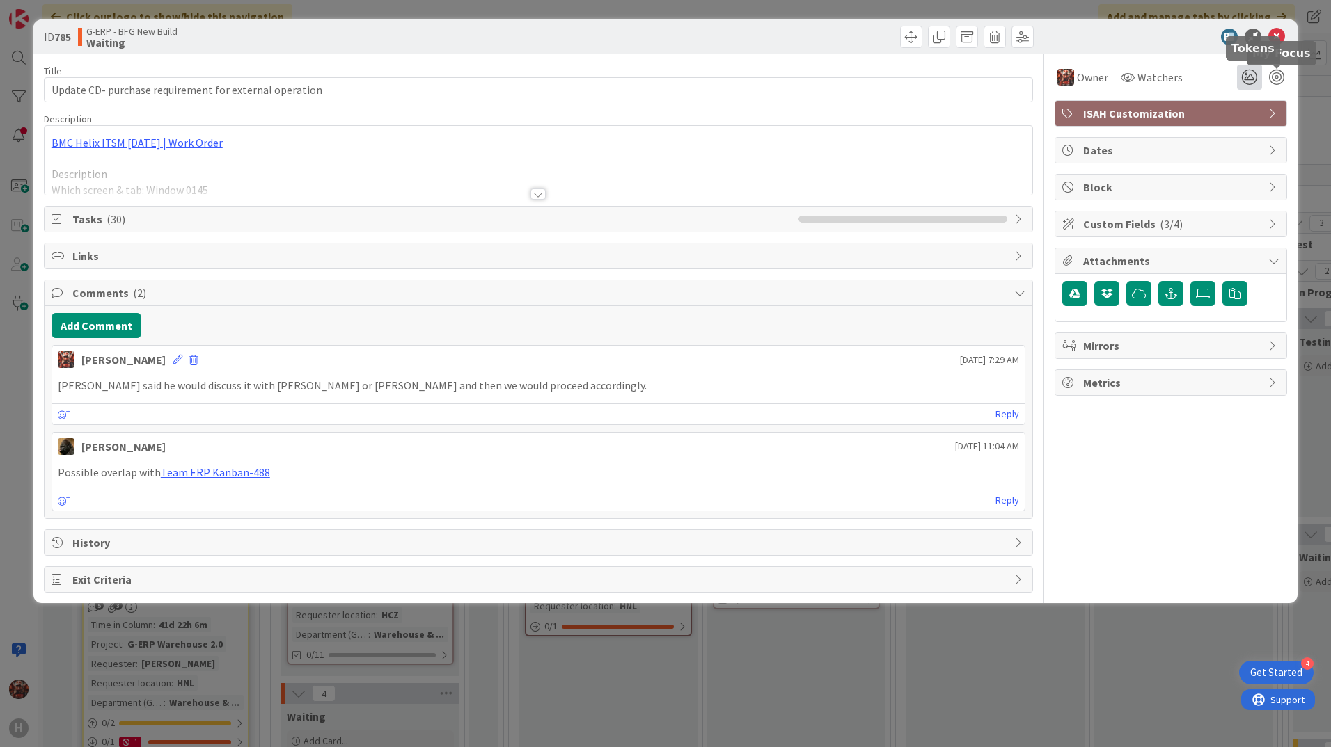
click at [1243, 77] on icon at bounding box center [1249, 77] width 25 height 25
click at [1229, 151] on icon at bounding box center [1232, 150] width 11 height 11
click at [1277, 33] on icon at bounding box center [1276, 37] width 17 height 17
